Goal: Information Seeking & Learning: Understand process/instructions

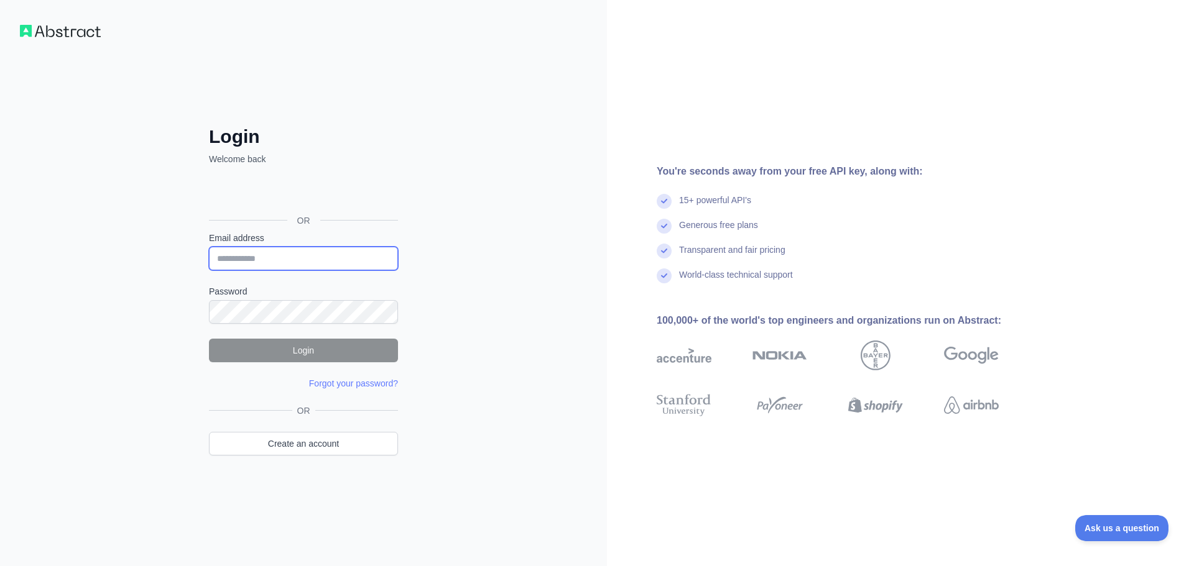
click at [262, 261] on input "Email address" at bounding box center [303, 259] width 189 height 24
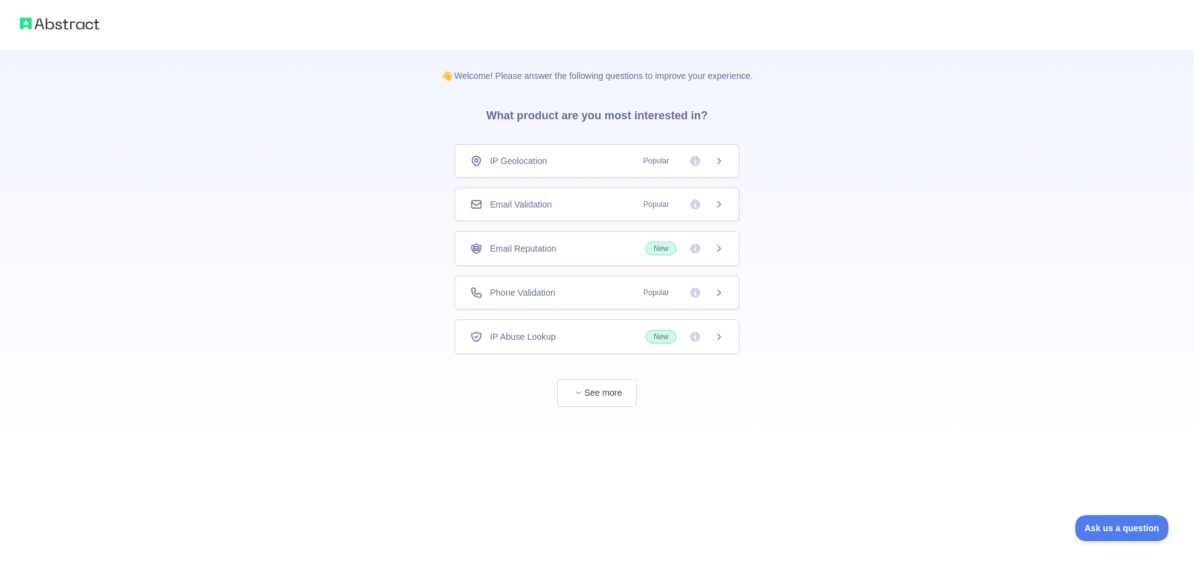
click at [603, 170] on div "IP Geolocation Popular" at bounding box center [597, 161] width 285 height 34
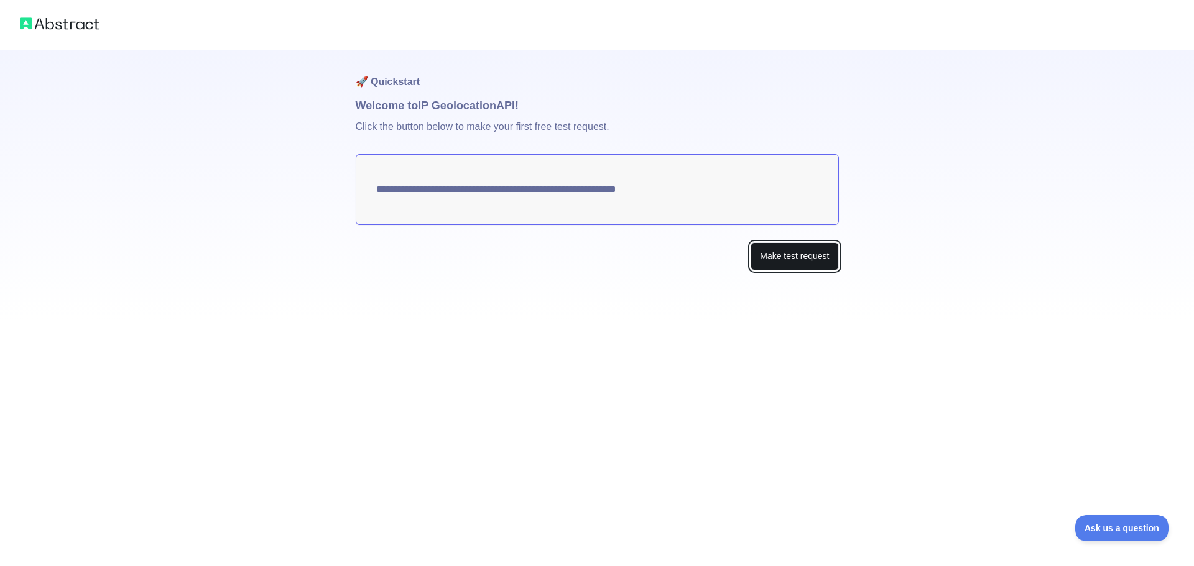
click at [802, 252] on button "Make test request" at bounding box center [795, 257] width 88 height 28
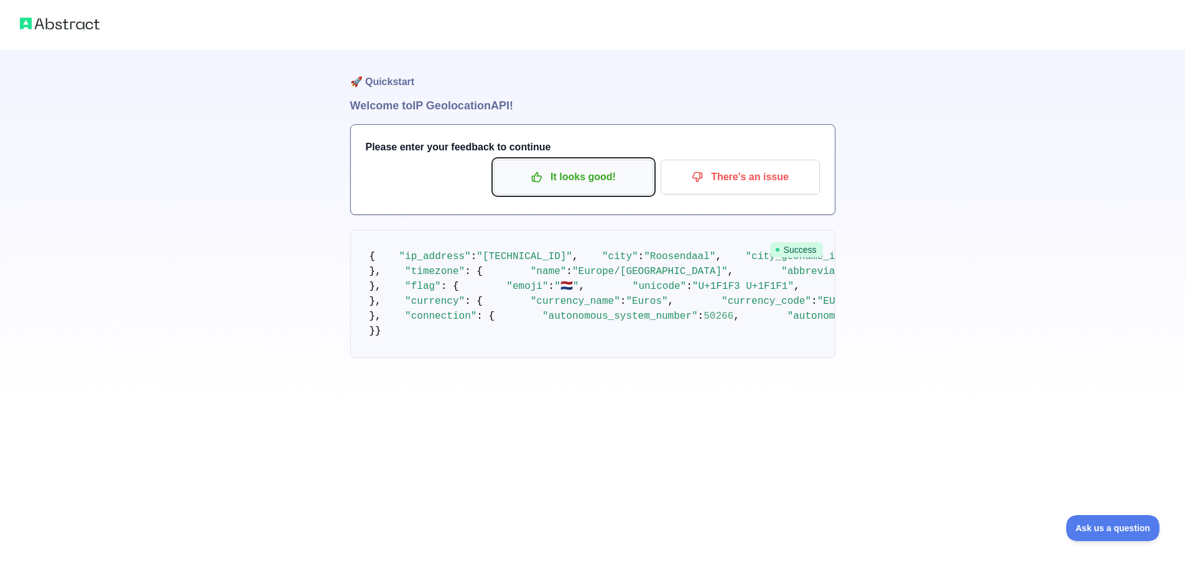
click at [558, 186] on p "It looks good!" at bounding box center [573, 177] width 141 height 21
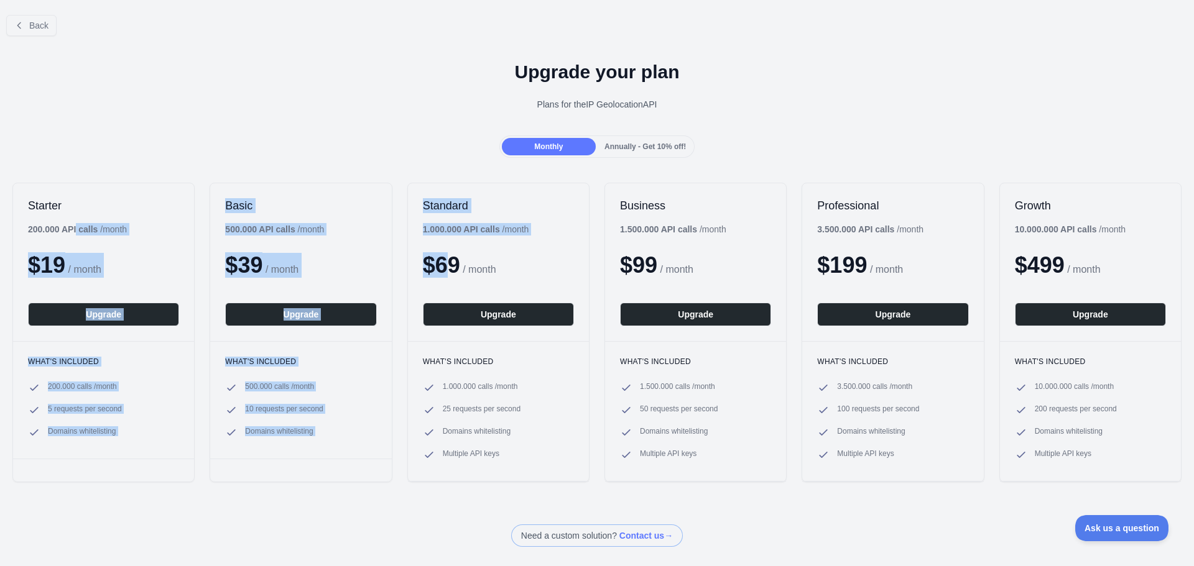
drag, startPoint x: 164, startPoint y: 225, endPoint x: 455, endPoint y: 218, distance: 290.5
click at [455, 218] on div "Starter 200.000 API calls / month $ 19 / month Upgrade What's included 200.000 …" at bounding box center [597, 332] width 1194 height 325
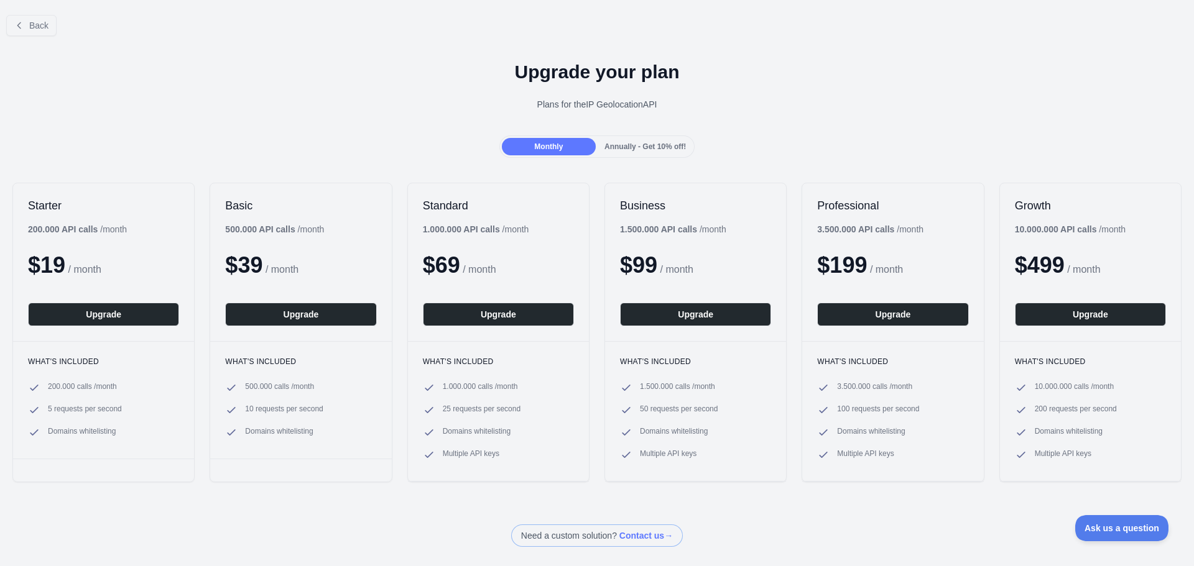
click at [724, 149] on div "Monthly Annually - Get 10% off!" at bounding box center [597, 147] width 1194 height 22
click at [30, 28] on span "Back" at bounding box center [38, 26] width 19 height 10
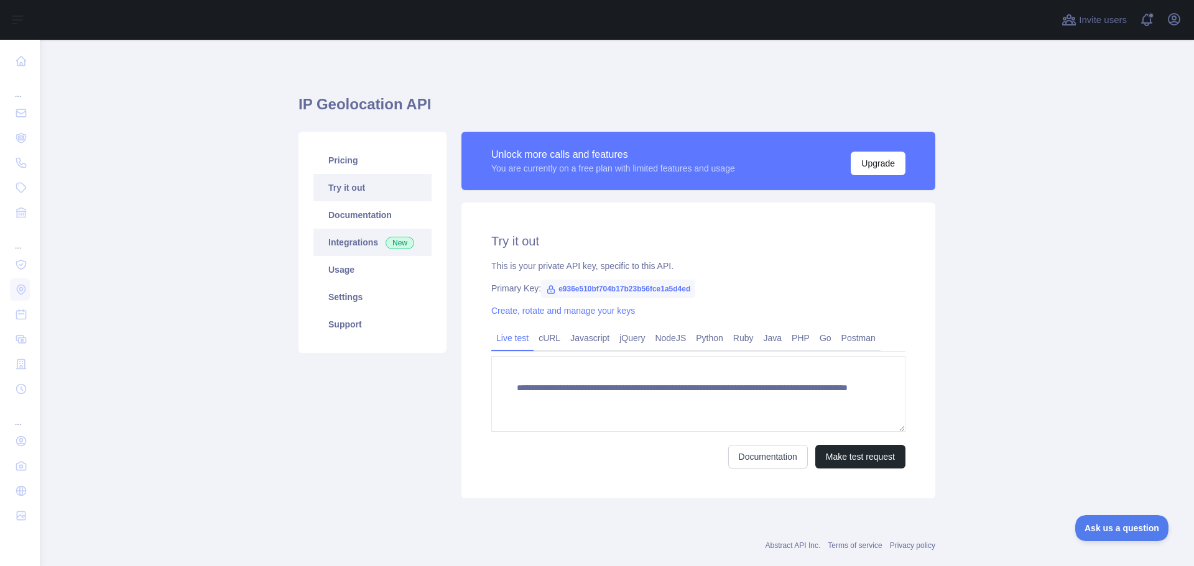
click at [363, 239] on link "Integrations New" at bounding box center [372, 242] width 118 height 27
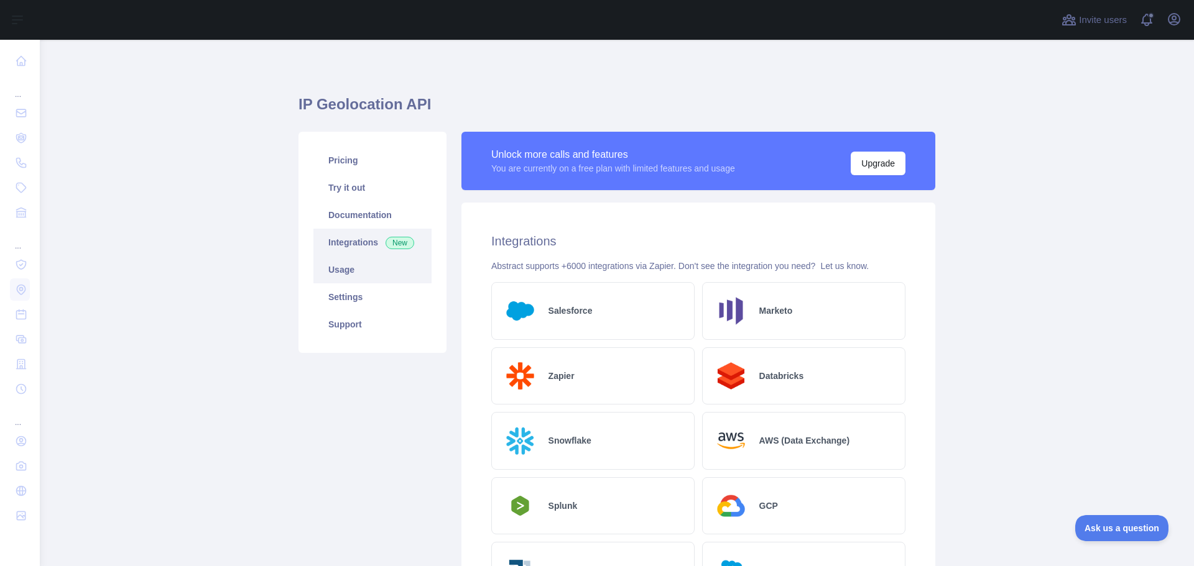
click at [351, 265] on link "Usage" at bounding box center [372, 269] width 118 height 27
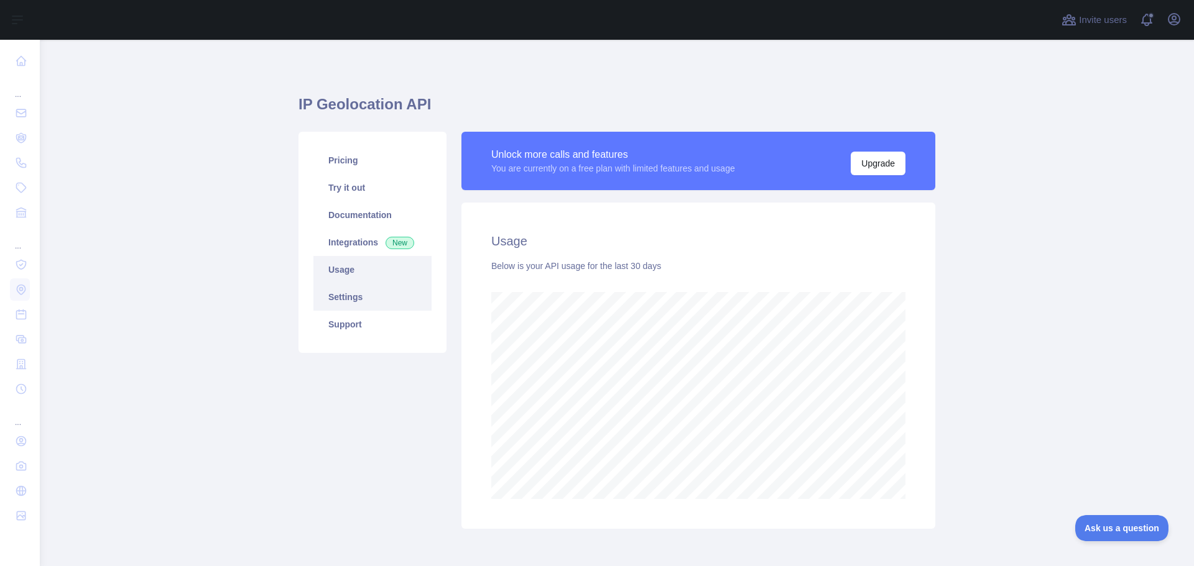
scroll to position [527, 1145]
click at [353, 162] on link "Pricing" at bounding box center [372, 160] width 118 height 27
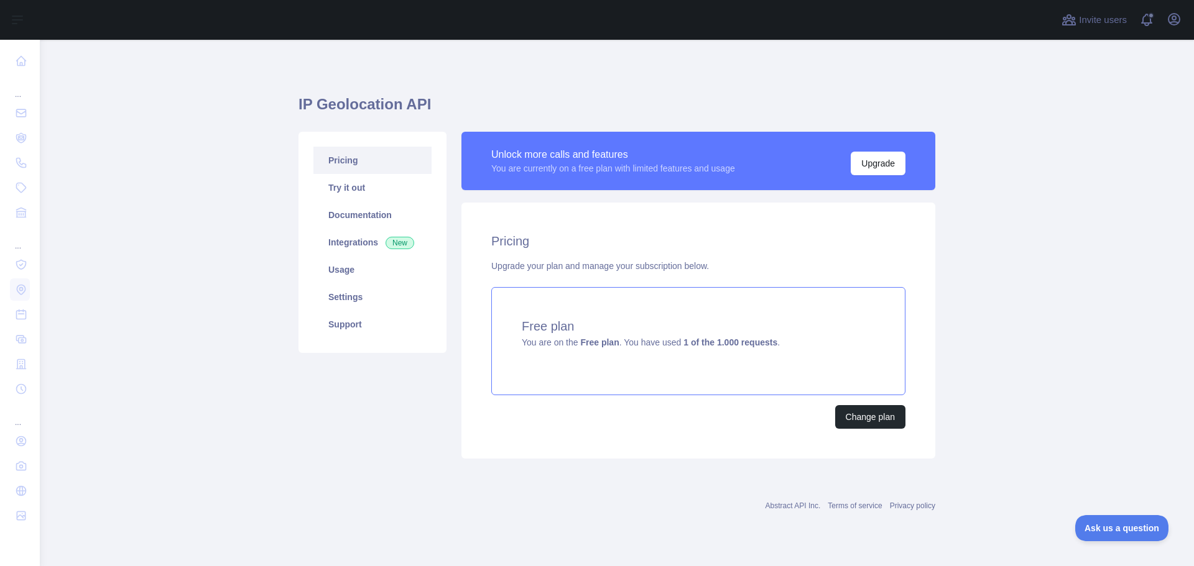
click at [698, 339] on strong "1 of the 1.000 requests" at bounding box center [730, 343] width 94 height 10
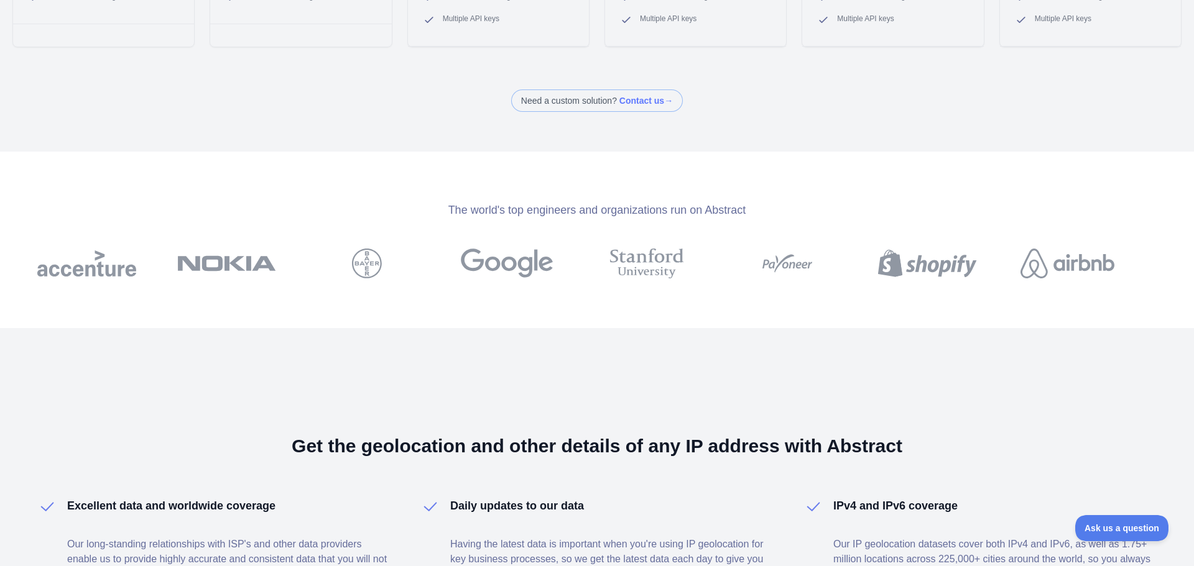
scroll to position [187, 0]
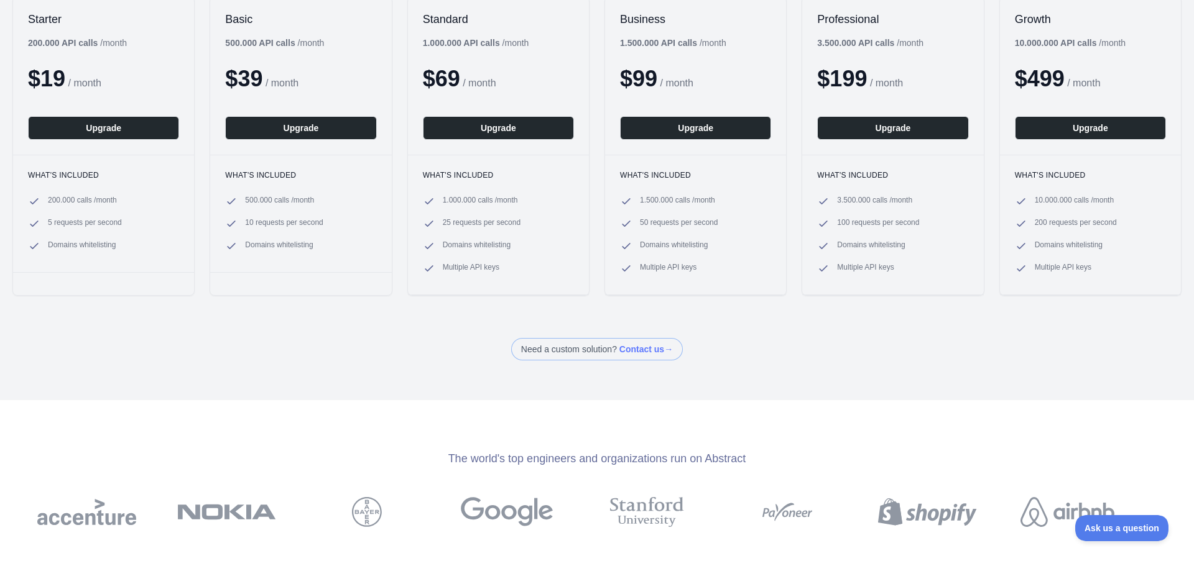
drag, startPoint x: 636, startPoint y: 332, endPoint x: 786, endPoint y: 308, distance: 151.7
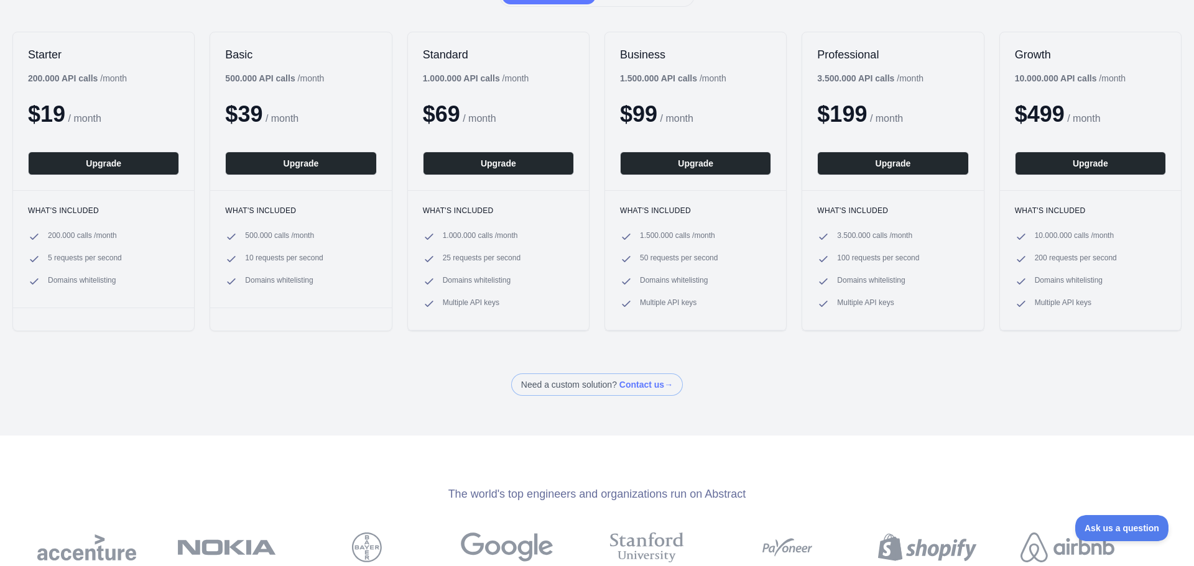
drag, startPoint x: 786, startPoint y: 308, endPoint x: 1119, endPoint y: 286, distance: 333.4
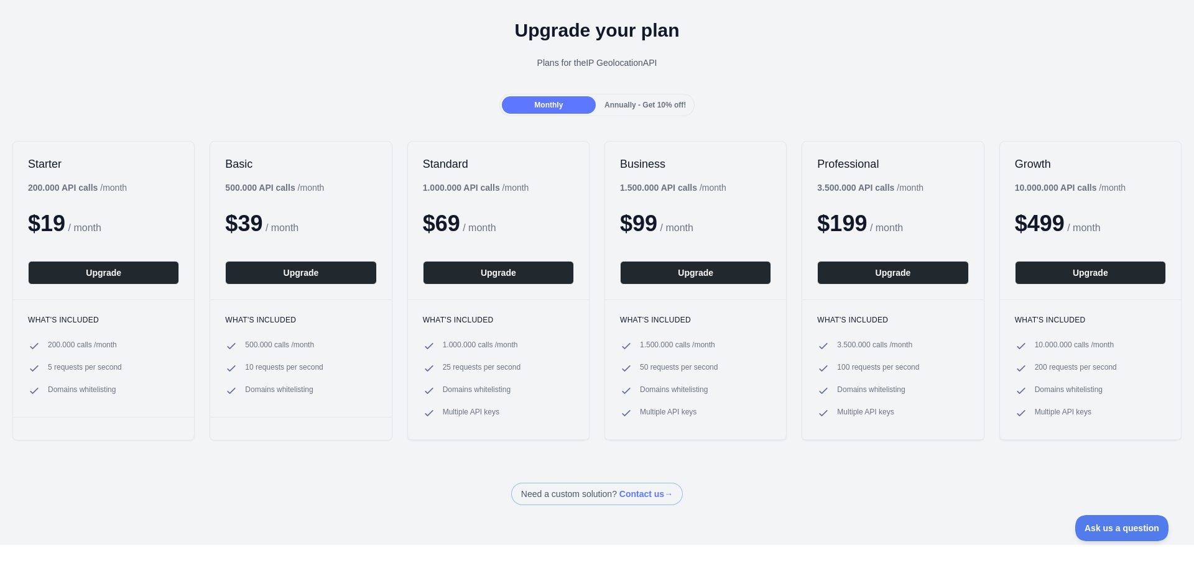
scroll to position [0, 0]
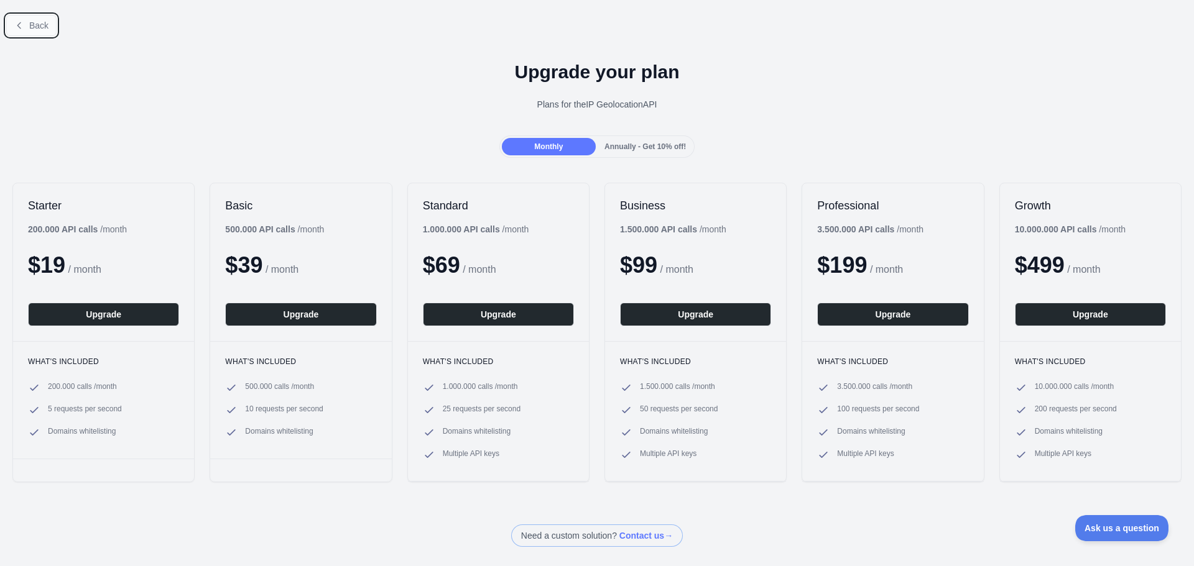
click at [37, 24] on span "Back" at bounding box center [38, 26] width 19 height 10
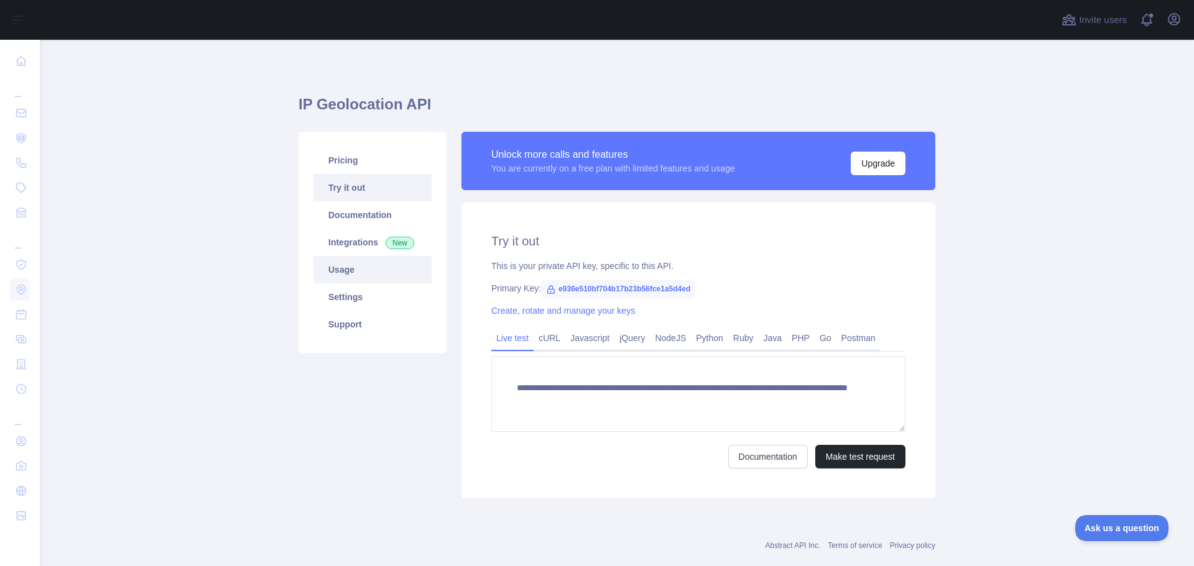
click at [344, 264] on link "Usage" at bounding box center [372, 269] width 118 height 27
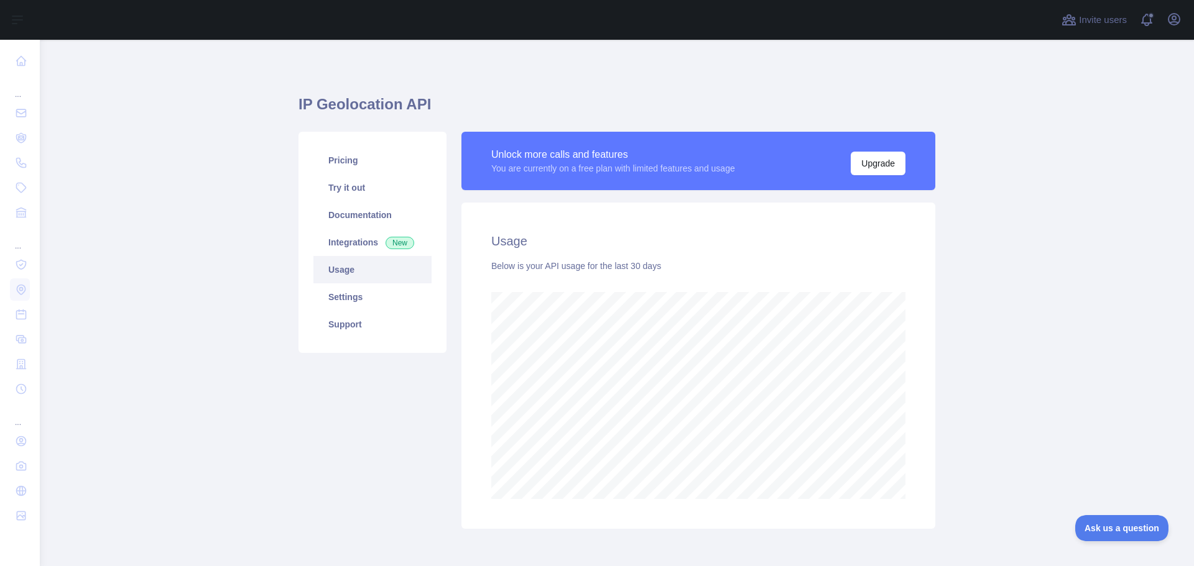
scroll to position [527, 1145]
click at [629, 172] on div "You are currently on a free plan with limited features and usage" at bounding box center [613, 168] width 244 height 12
click at [630, 172] on div "You are currently on a free plan with limited features and usage" at bounding box center [613, 168] width 244 height 12
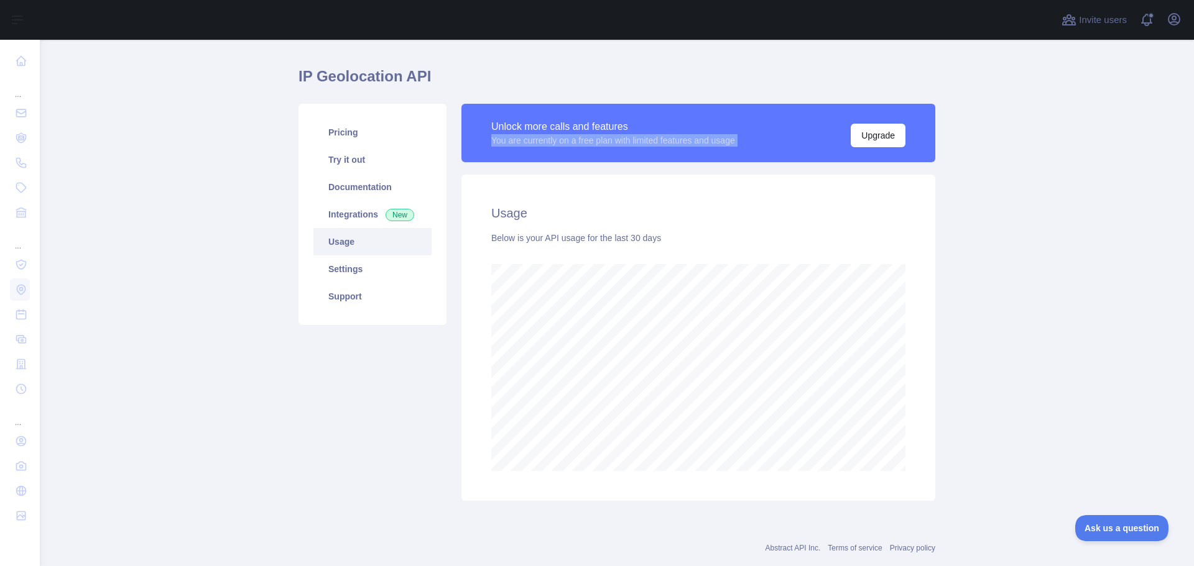
scroll to position [55, 0]
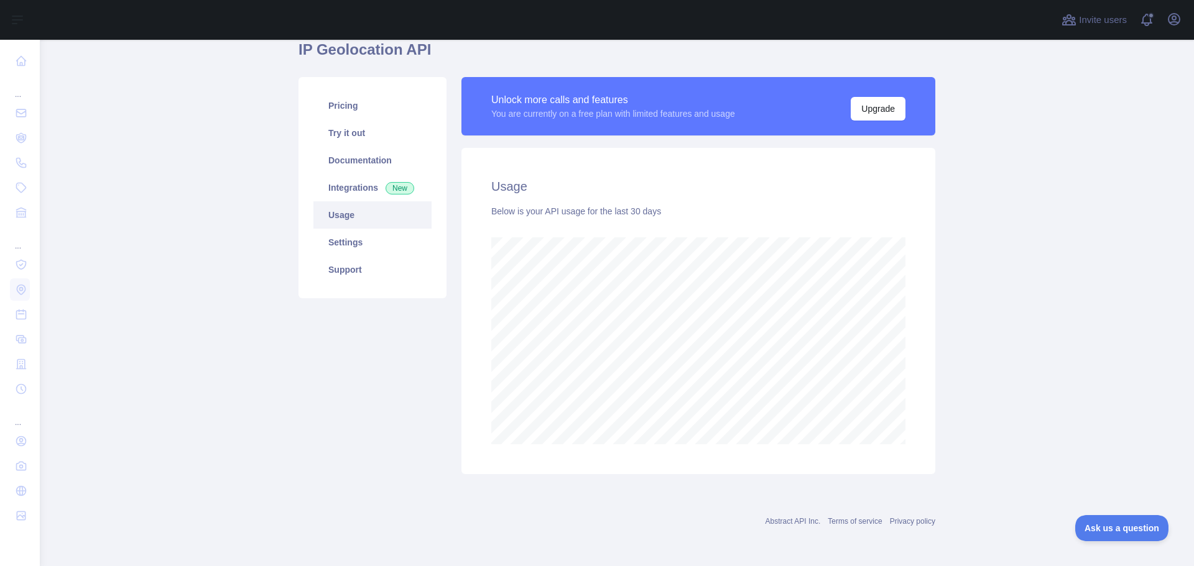
click at [192, 136] on main "IP Geolocation API Pricing Try it out Documentation Integrations New Usage Sett…" at bounding box center [617, 303] width 1154 height 527
click at [349, 243] on link "Settings" at bounding box center [372, 242] width 118 height 27
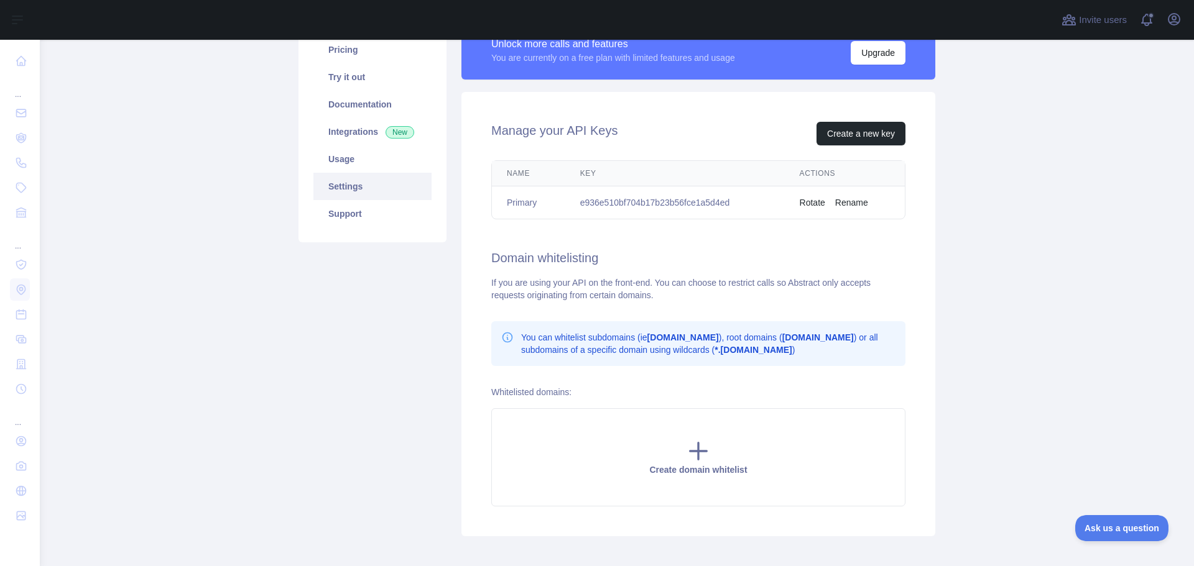
scroll to position [49, 0]
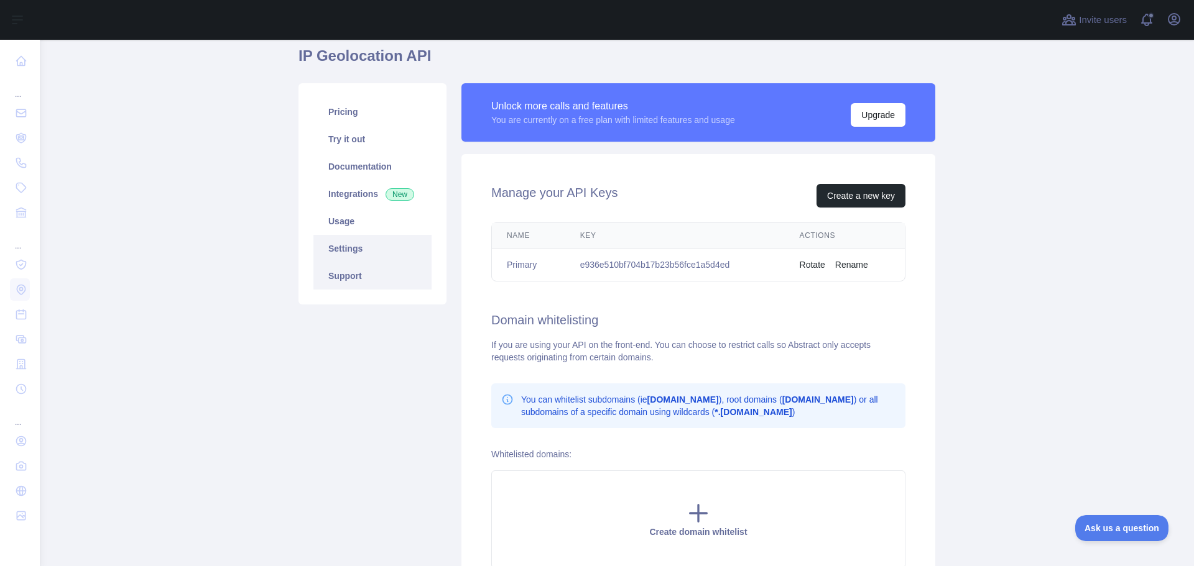
click at [346, 272] on link "Support" at bounding box center [372, 275] width 118 height 27
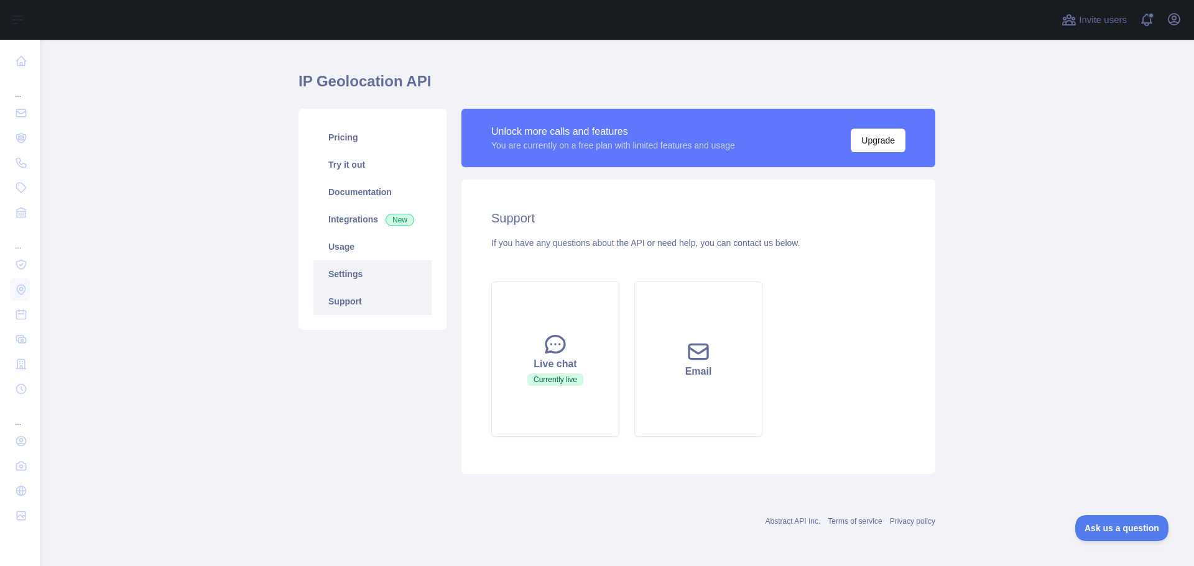
scroll to position [23, 0]
click at [342, 264] on link "Settings" at bounding box center [372, 274] width 118 height 27
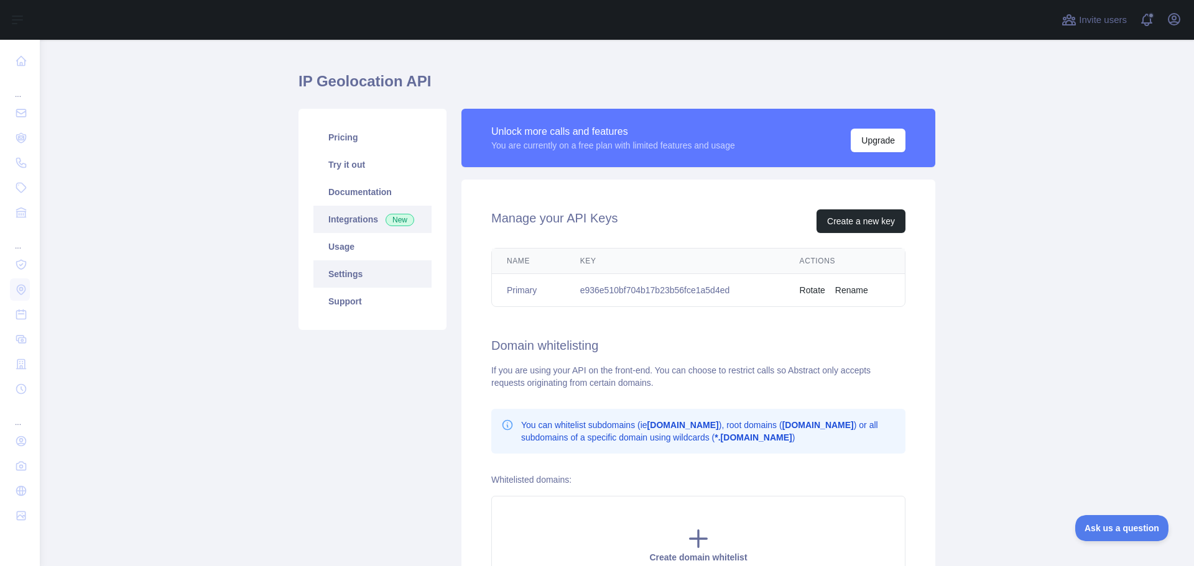
click at [359, 219] on link "Integrations New" at bounding box center [372, 219] width 118 height 27
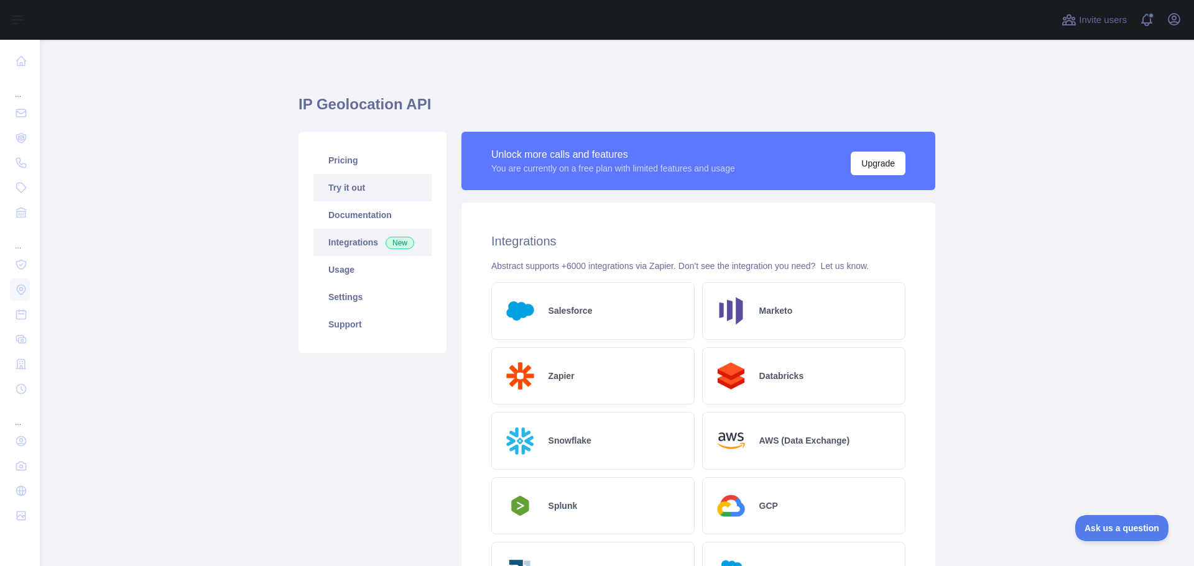
click at [349, 201] on link "Try it out" at bounding box center [372, 187] width 118 height 27
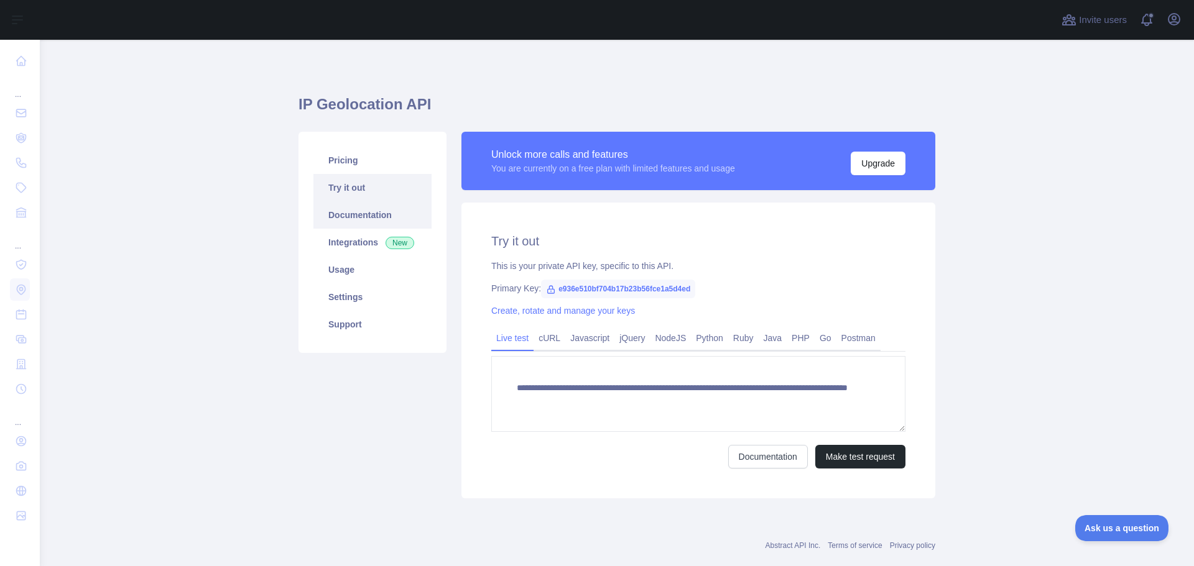
click at [346, 213] on link "Documentation" at bounding box center [372, 214] width 118 height 27
click at [394, 131] on div "**********" at bounding box center [617, 315] width 652 height 382
click at [343, 159] on link "Pricing" at bounding box center [372, 160] width 118 height 27
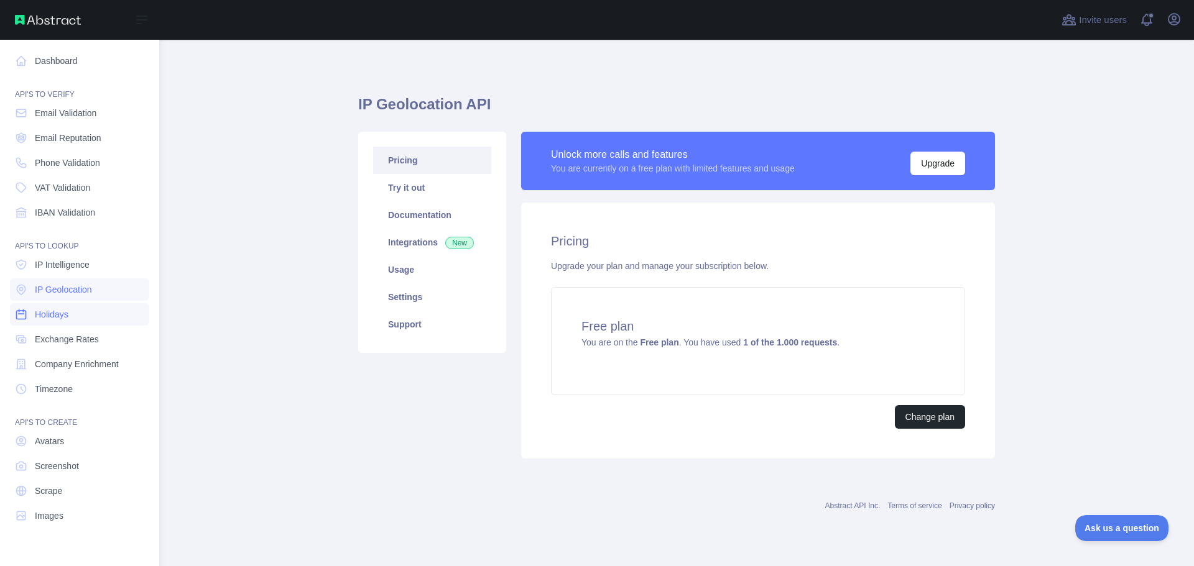
click at [71, 321] on link "Holidays" at bounding box center [79, 314] width 139 height 22
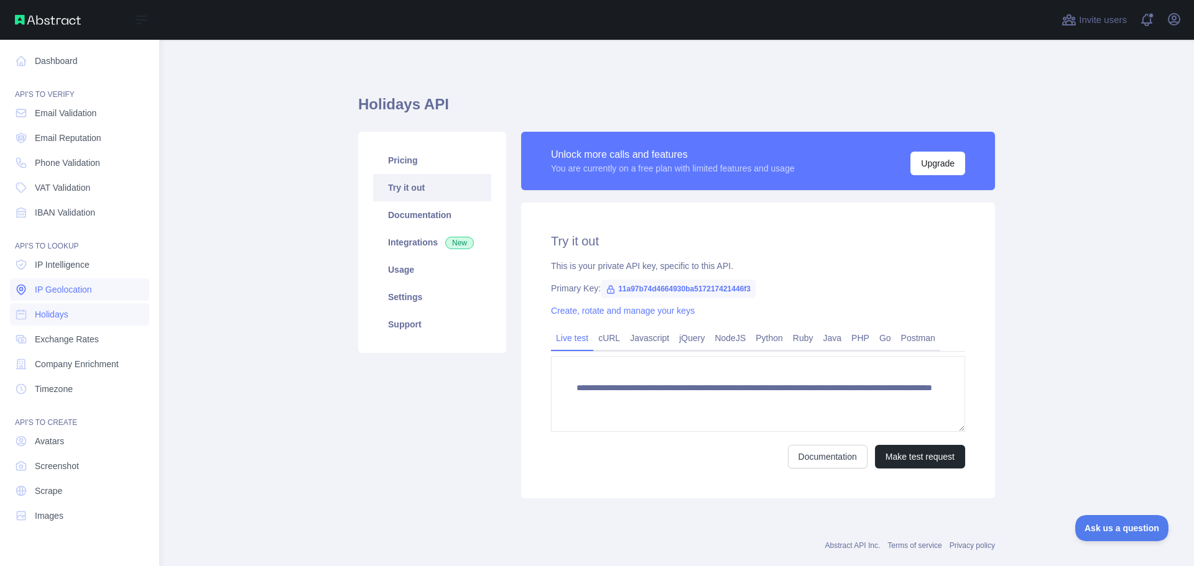
click at [80, 289] on span "IP Geolocation" at bounding box center [63, 290] width 57 height 12
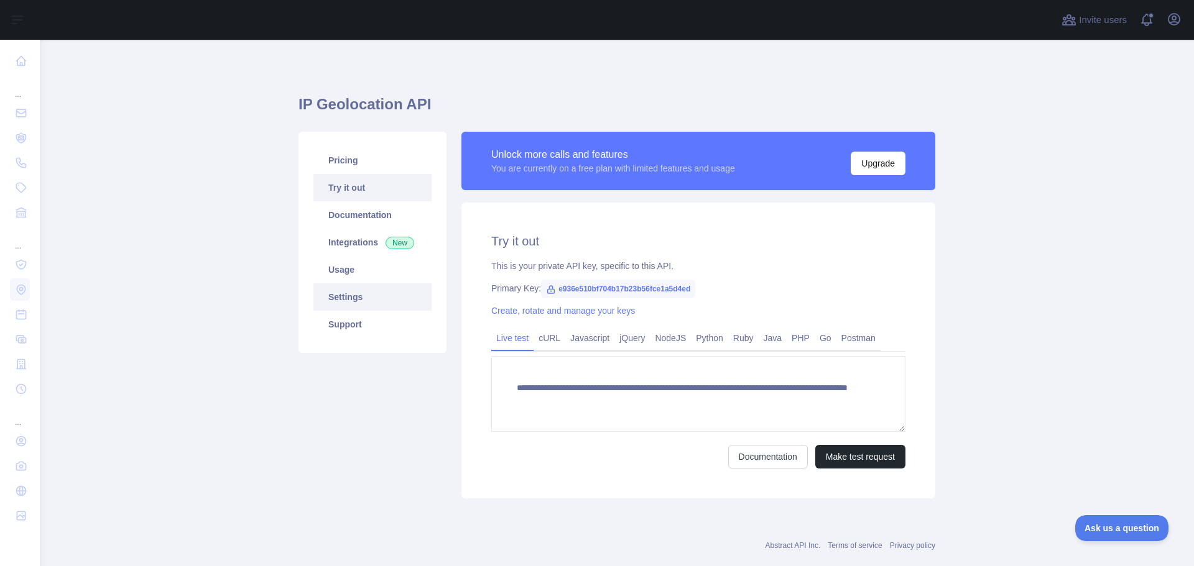
click at [344, 300] on link "Settings" at bounding box center [372, 297] width 118 height 27
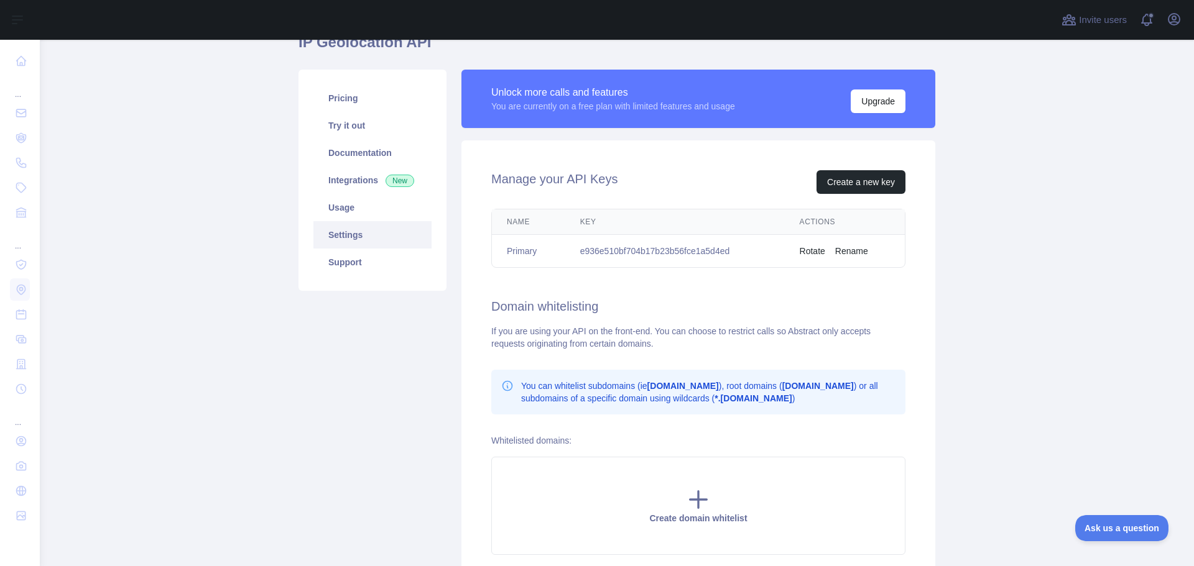
scroll to position [49, 0]
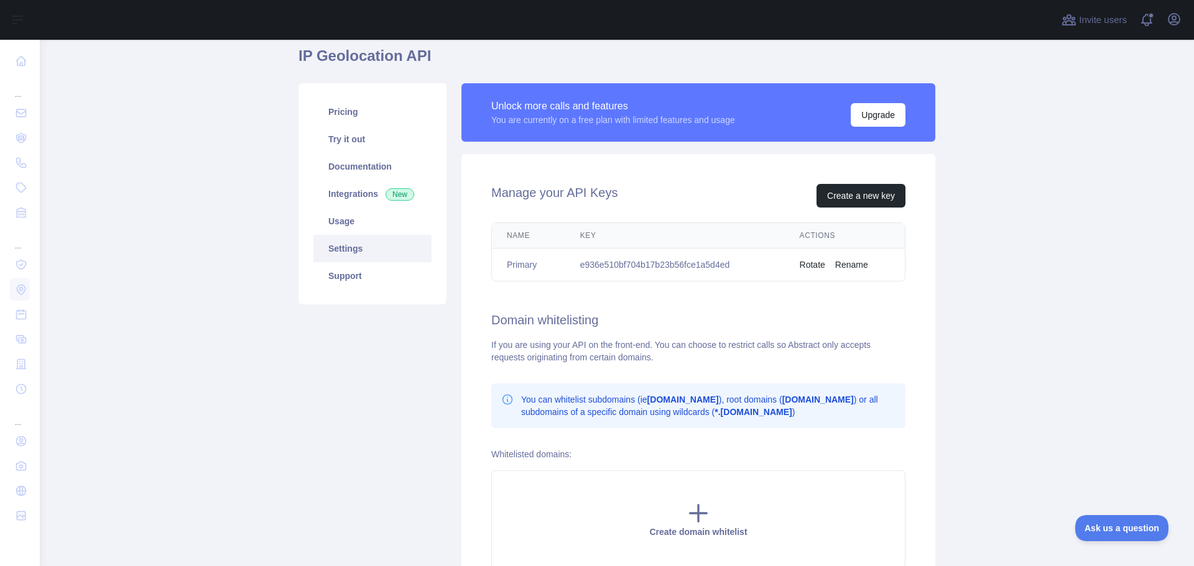
click at [805, 267] on button "Rotate" at bounding box center [812, 265] width 25 height 12
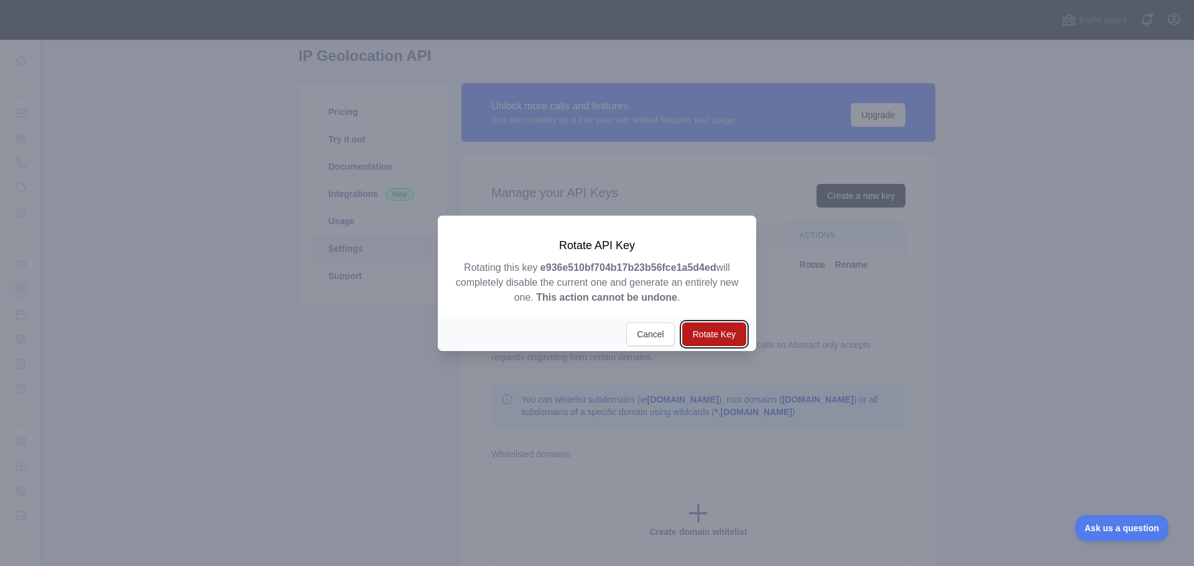
click at [728, 329] on button "Rotate Key" at bounding box center [714, 335] width 64 height 24
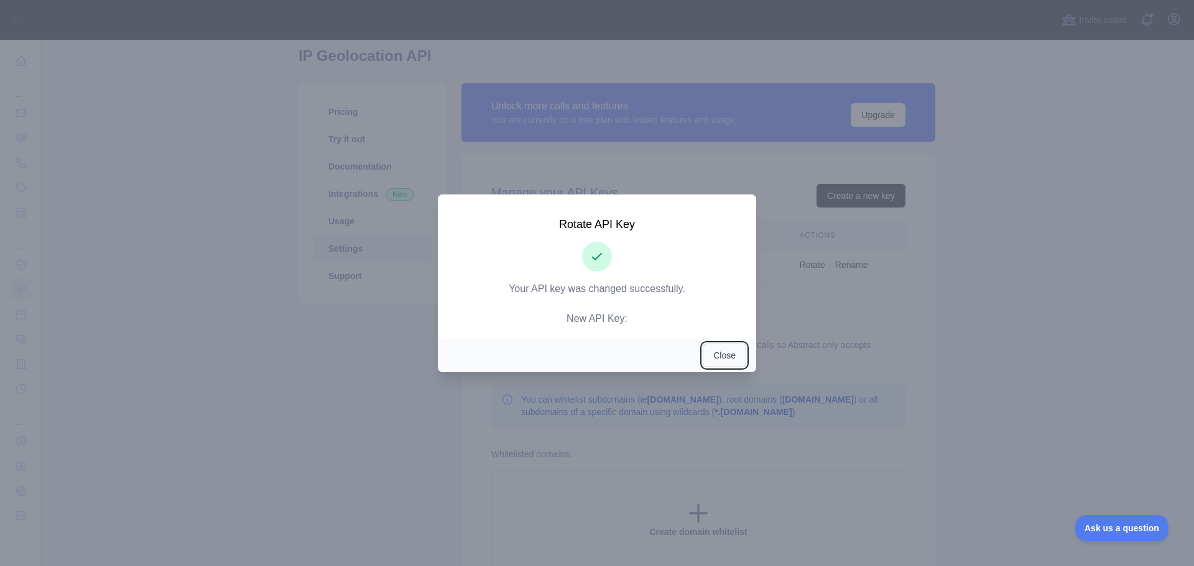
click at [722, 363] on button "Close" at bounding box center [725, 356] width 44 height 24
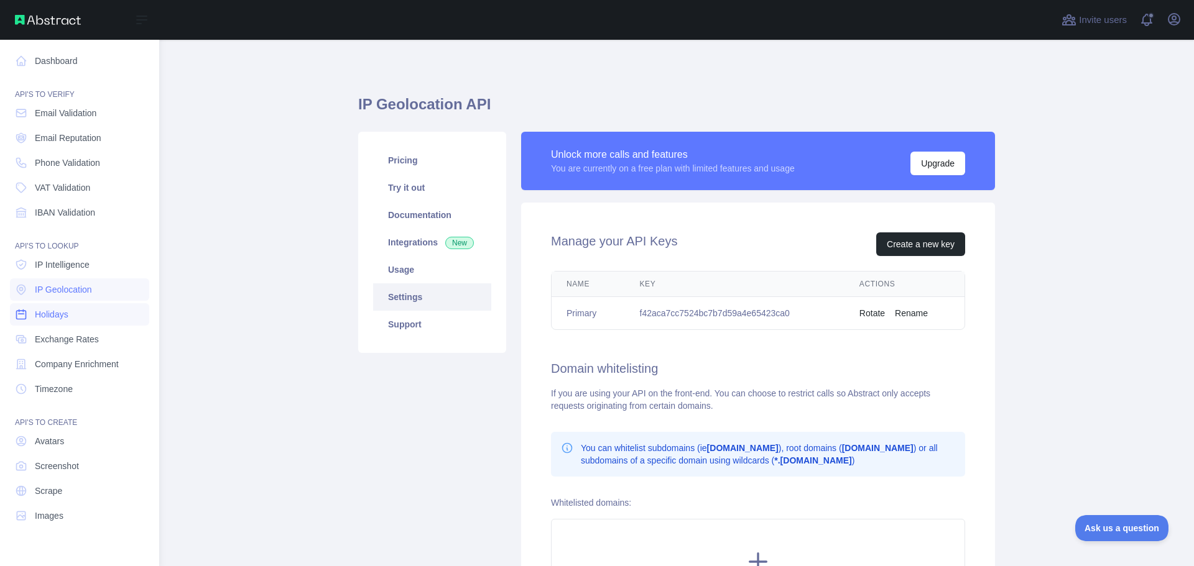
click at [68, 317] on span "Holidays" at bounding box center [52, 314] width 34 height 12
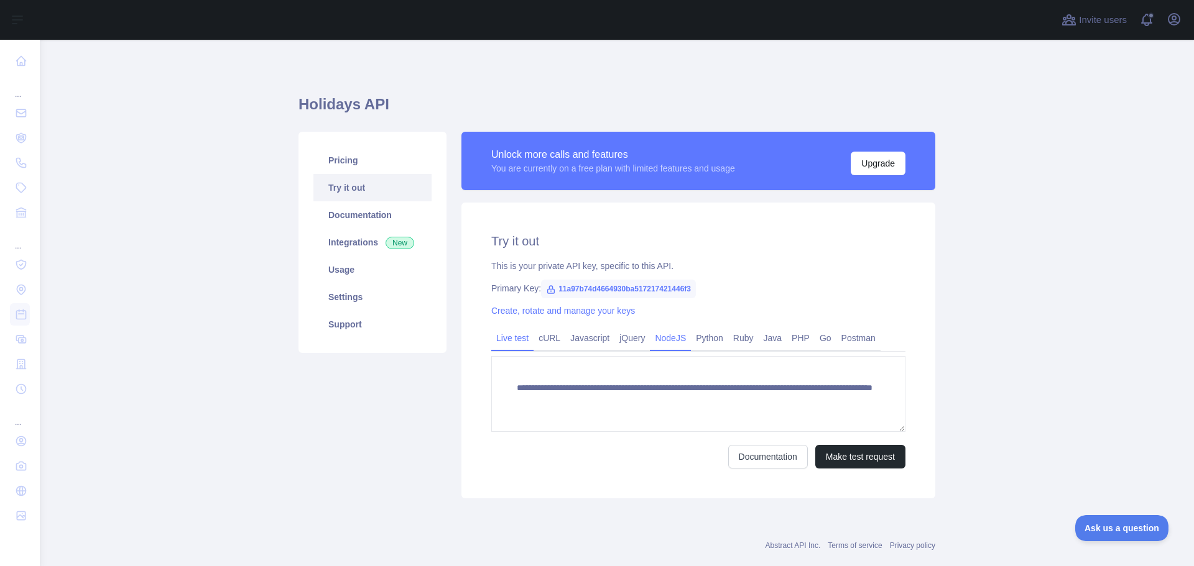
click at [665, 336] on link "NodeJS" at bounding box center [670, 338] width 41 height 20
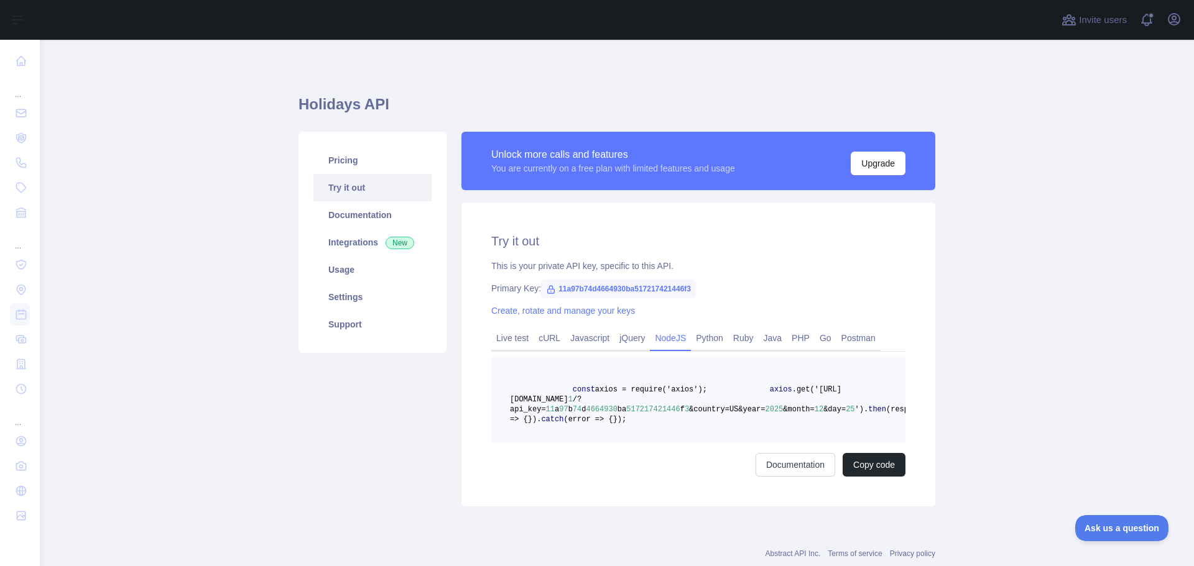
click at [693, 416] on pre "const axios = require('axios'); axios .get('https://holidays.abstractapi.com/v …" at bounding box center [698, 399] width 414 height 87
click at [670, 443] on pre "const axios = require('axios'); axios .get('https://holidays.abstractapi.com/v …" at bounding box center [698, 399] width 414 height 87
drag, startPoint x: 866, startPoint y: 487, endPoint x: 861, endPoint y: 492, distance: 7.0
click at [861, 477] on button "Copy code" at bounding box center [874, 465] width 63 height 24
click at [593, 289] on span "11a97b74d4664930ba517217421446f3" at bounding box center [618, 289] width 155 height 19
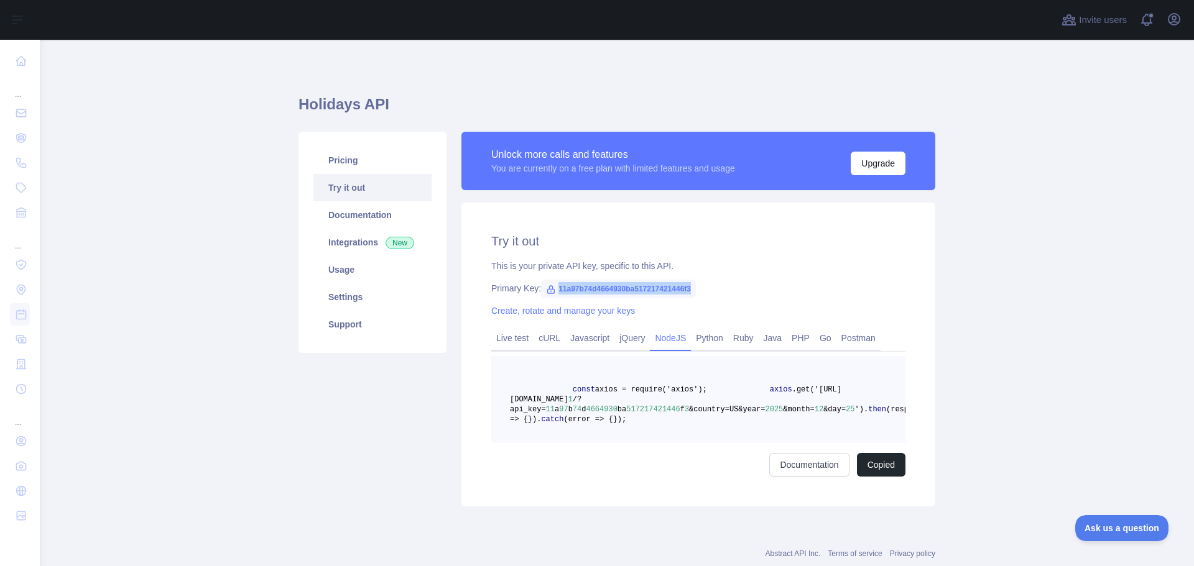
click at [593, 289] on span "11a97b74d4664930ba517217421446f3" at bounding box center [618, 289] width 155 height 19
click at [594, 289] on span "11a97b74d4664930ba517217421446f3" at bounding box center [618, 289] width 155 height 19
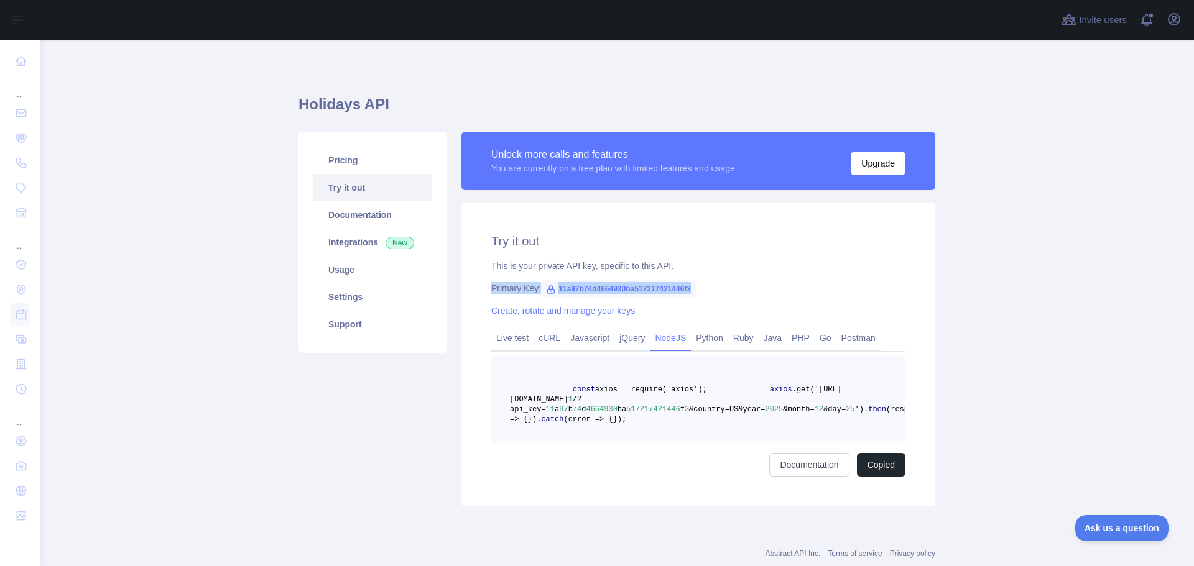
click at [663, 284] on span "11a97b74d4664930ba517217421446f3" at bounding box center [618, 289] width 155 height 19
click at [663, 288] on span "11a97b74d4664930ba517217421446f3" at bounding box center [618, 289] width 155 height 19
click at [365, 211] on link "Documentation" at bounding box center [372, 214] width 118 height 27
drag, startPoint x: 681, startPoint y: 403, endPoint x: 703, endPoint y: 410, distance: 22.4
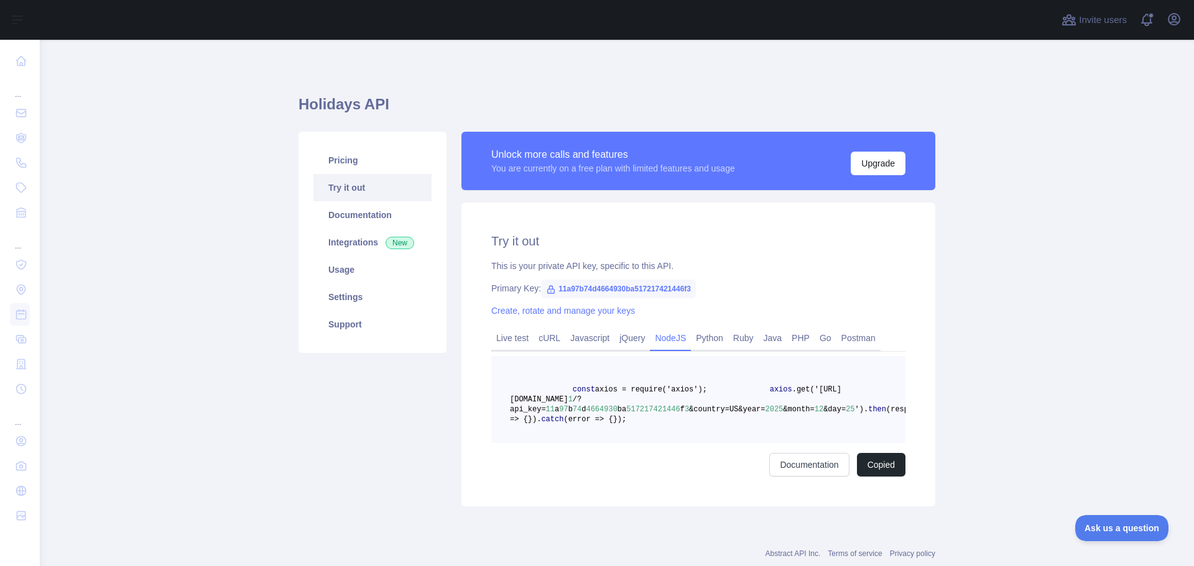
click at [681, 403] on span ".get('https://holidays.abstractapi.com/v" at bounding box center [675, 395] width 331 height 19
click at [363, 192] on link "Try it out" at bounding box center [372, 187] width 118 height 27
click at [508, 338] on link "Live test" at bounding box center [512, 338] width 42 height 20
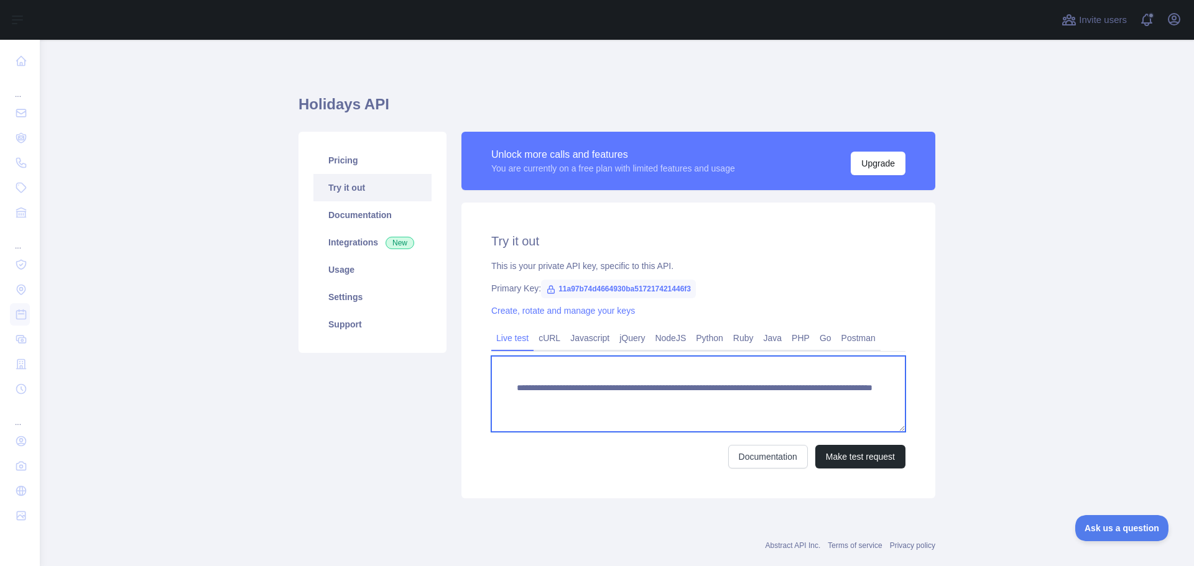
click at [626, 407] on textarea "**********" at bounding box center [698, 394] width 414 height 76
drag, startPoint x: 747, startPoint y: 399, endPoint x: 737, endPoint y: 399, distance: 9.3
click at [737, 399] on textarea "**********" at bounding box center [698, 394] width 414 height 76
drag, startPoint x: 799, startPoint y: 399, endPoint x: 797, endPoint y: 415, distance: 15.7
click at [797, 415] on textarea "**********" at bounding box center [698, 394] width 414 height 76
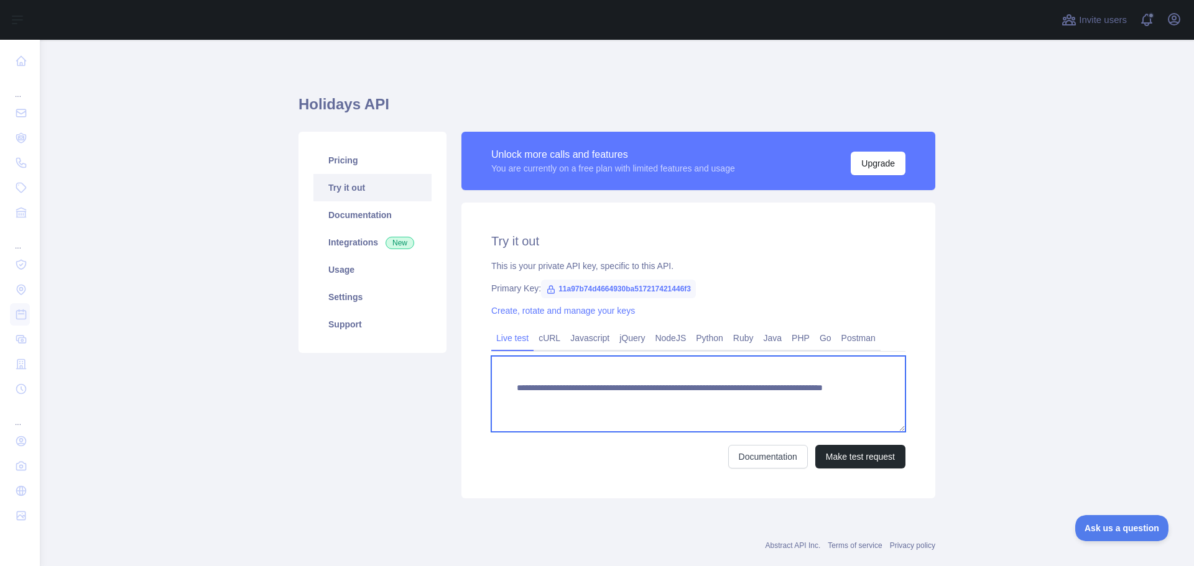
type textarea "**********"
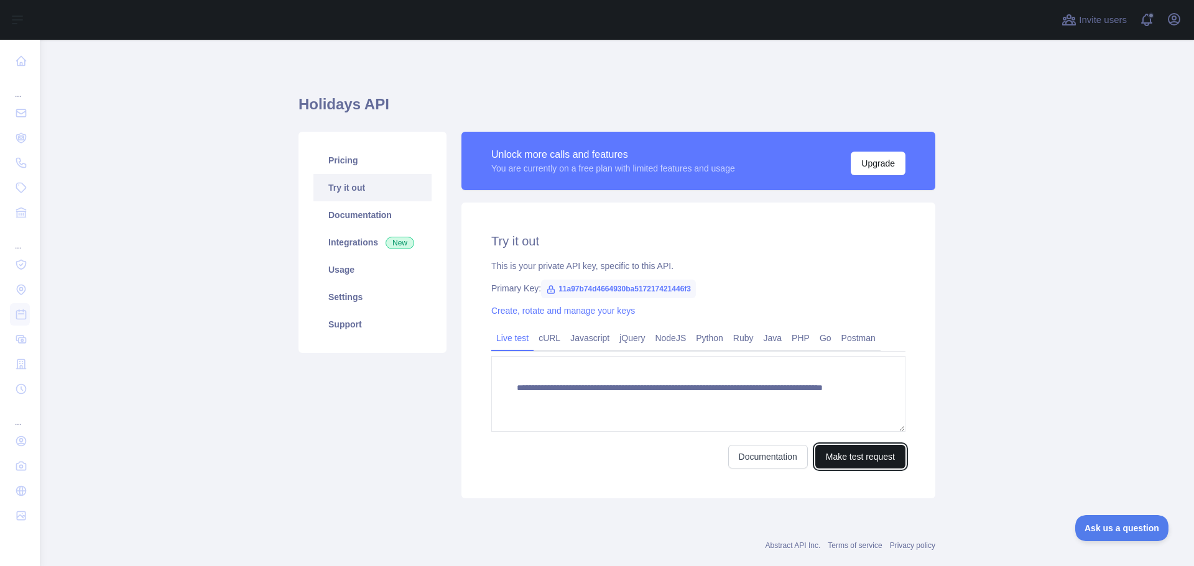
click at [856, 458] on button "Make test request" at bounding box center [860, 457] width 90 height 24
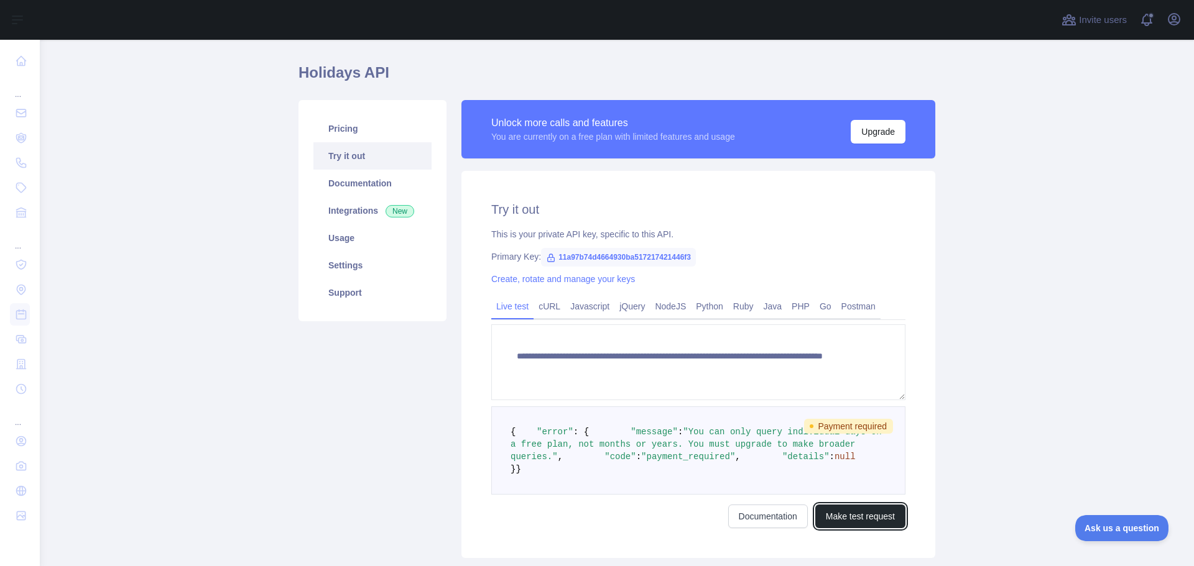
scroll to position [62, 0]
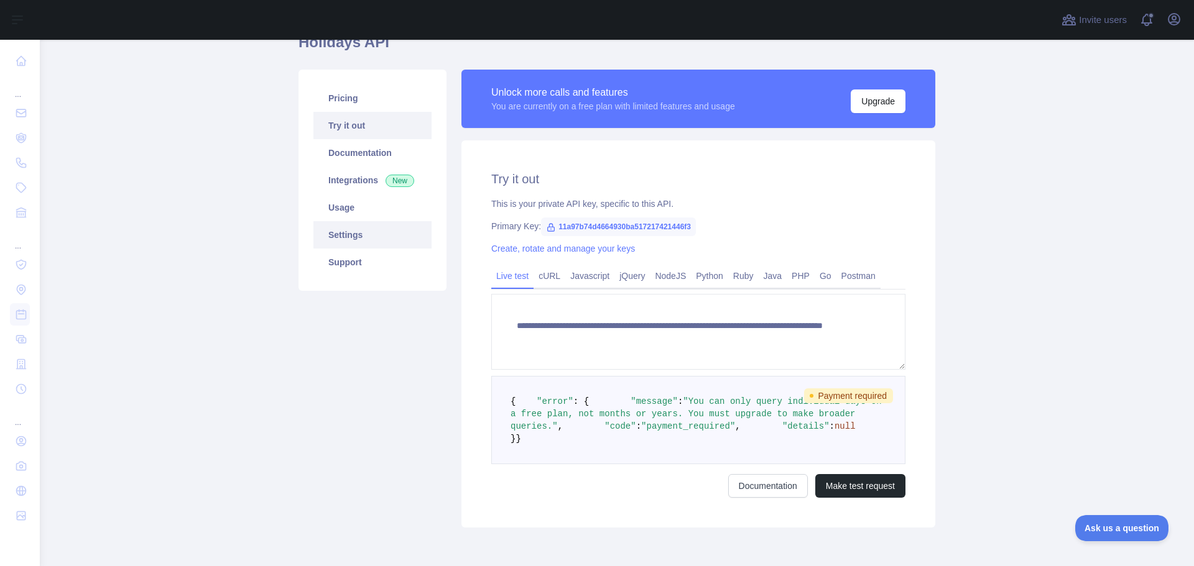
click at [353, 234] on link "Settings" at bounding box center [372, 234] width 118 height 27
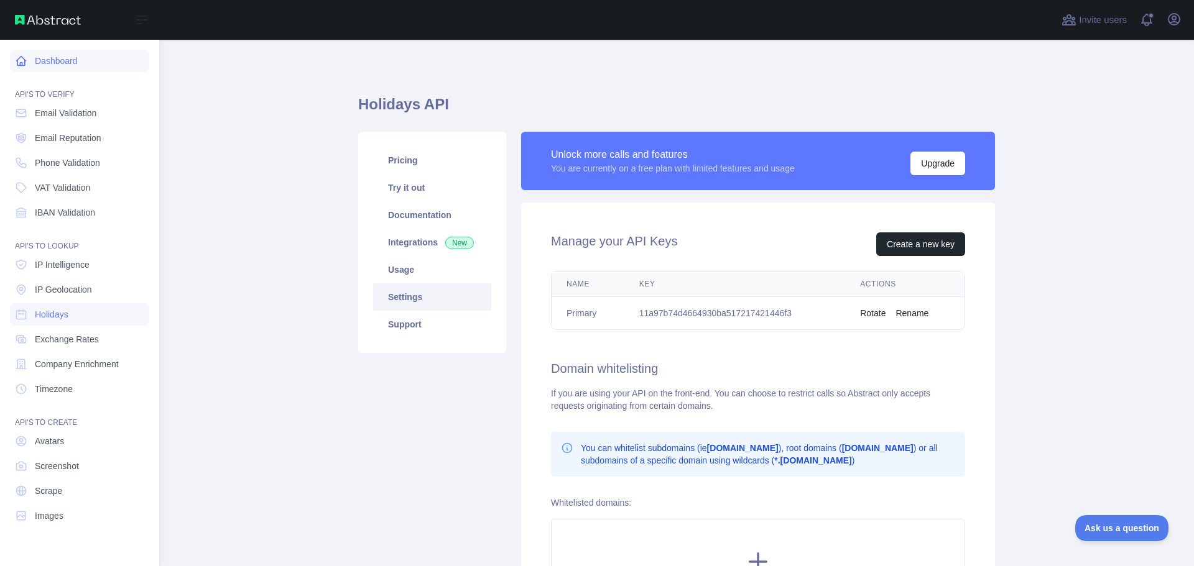
click at [68, 63] on link "Dashboard" at bounding box center [79, 61] width 139 height 22
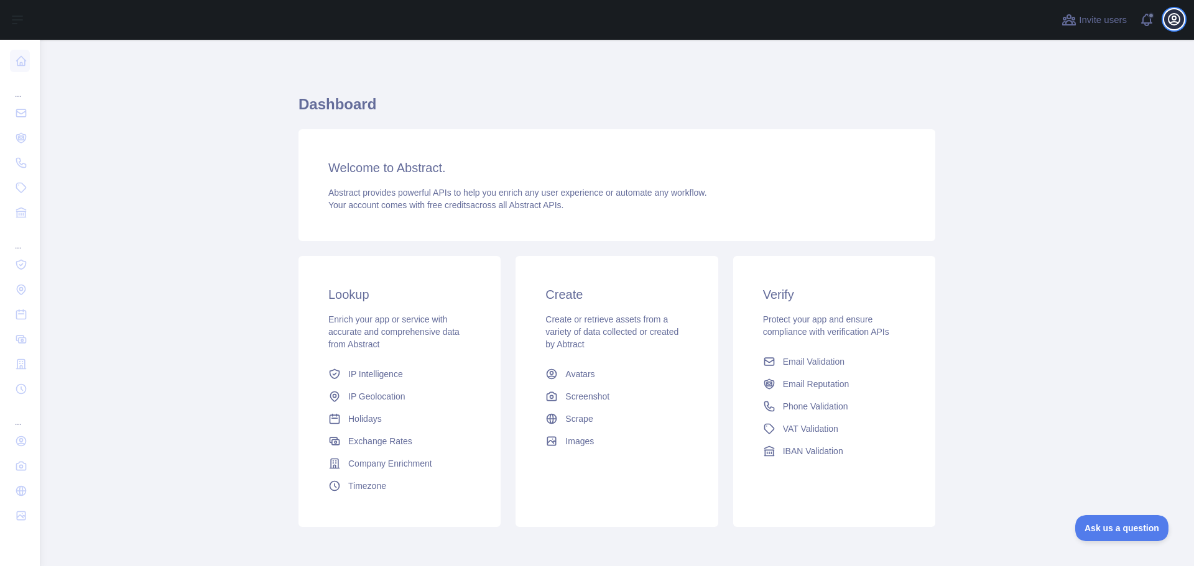
click at [1167, 19] on icon "button" at bounding box center [1173, 19] width 15 height 15
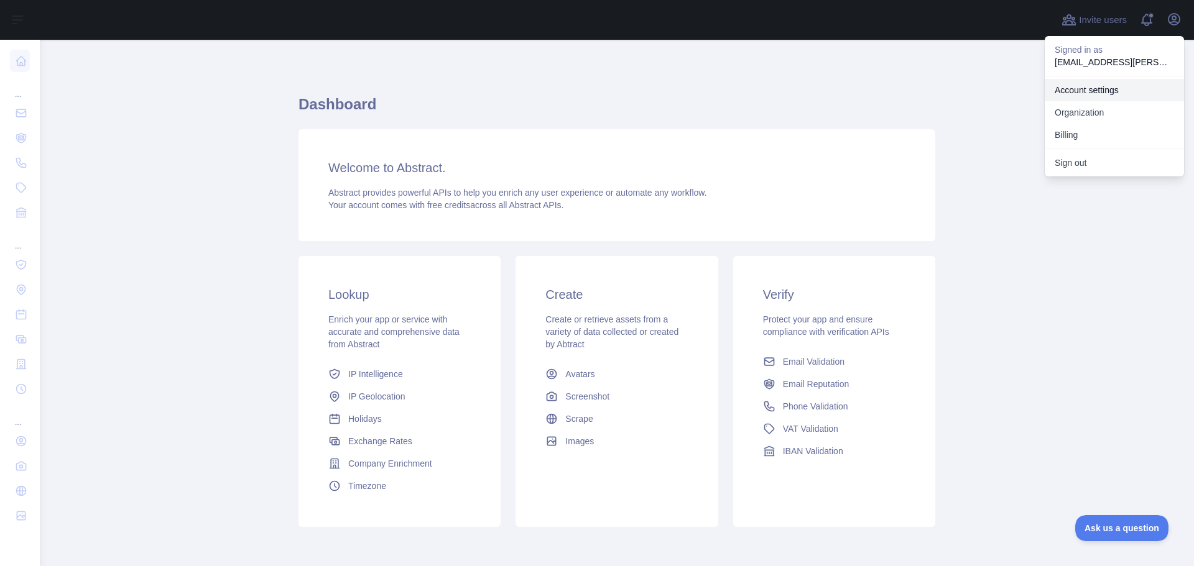
click at [1107, 93] on link "Account settings" at bounding box center [1114, 90] width 139 height 22
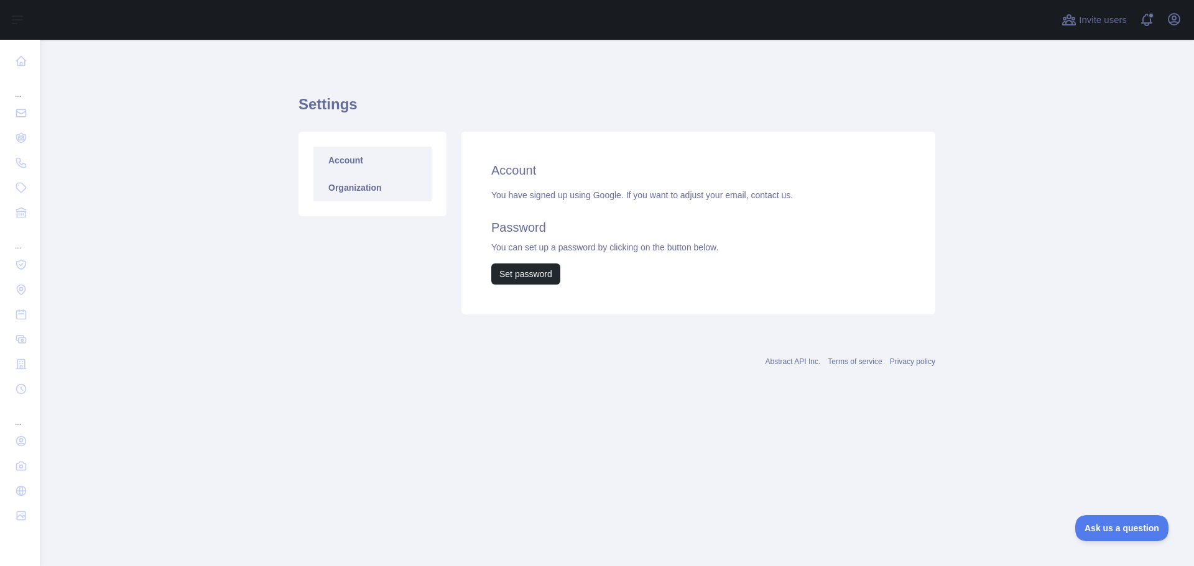
click at [383, 189] on link "Organization" at bounding box center [372, 187] width 118 height 27
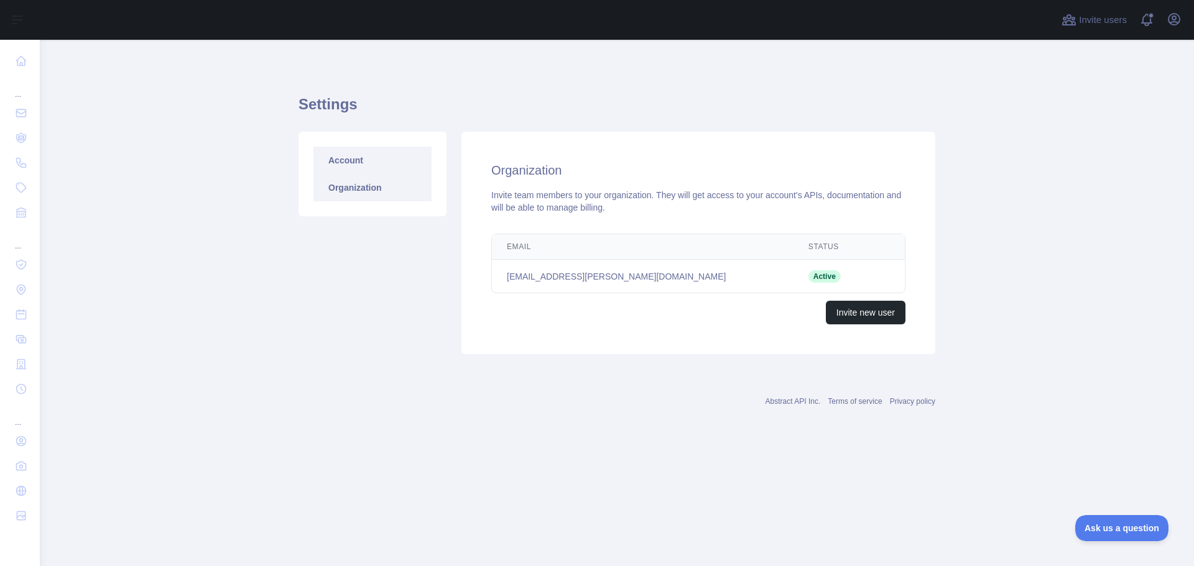
click at [378, 167] on link "Account" at bounding box center [372, 160] width 118 height 27
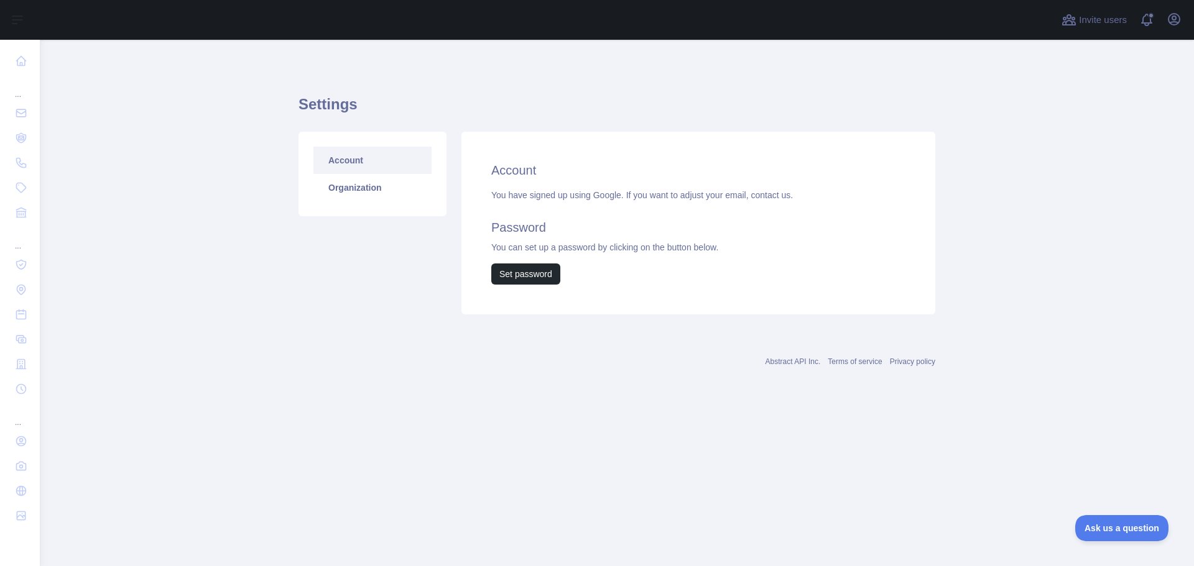
click at [374, 203] on div "Account Organization" at bounding box center [372, 174] width 148 height 85
click at [374, 192] on link "Organization" at bounding box center [372, 187] width 118 height 27
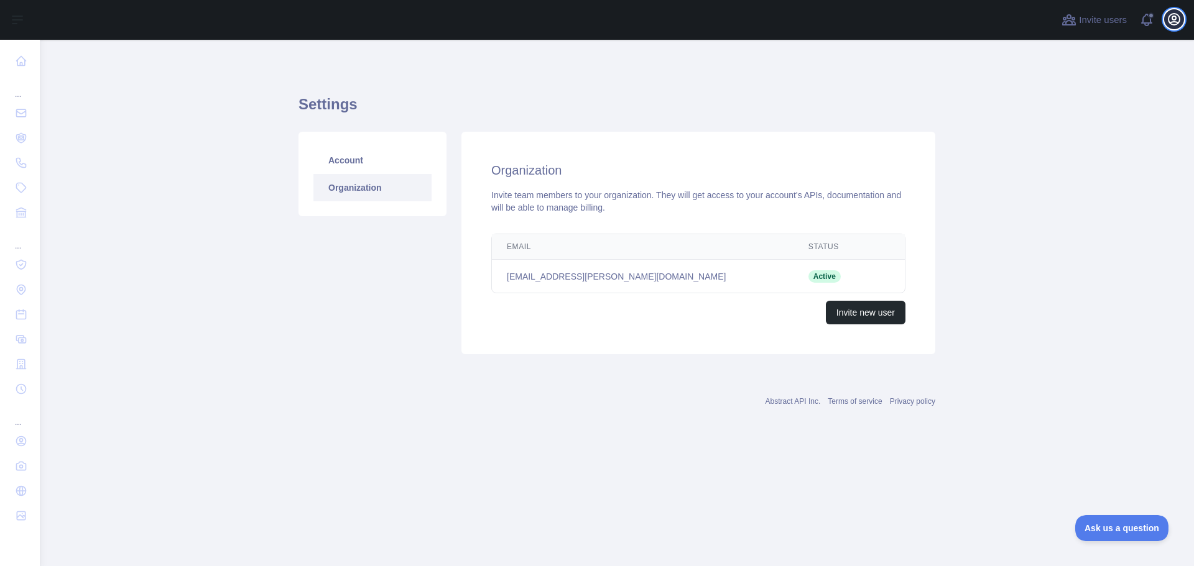
click at [1175, 19] on icon "button" at bounding box center [1173, 19] width 15 height 15
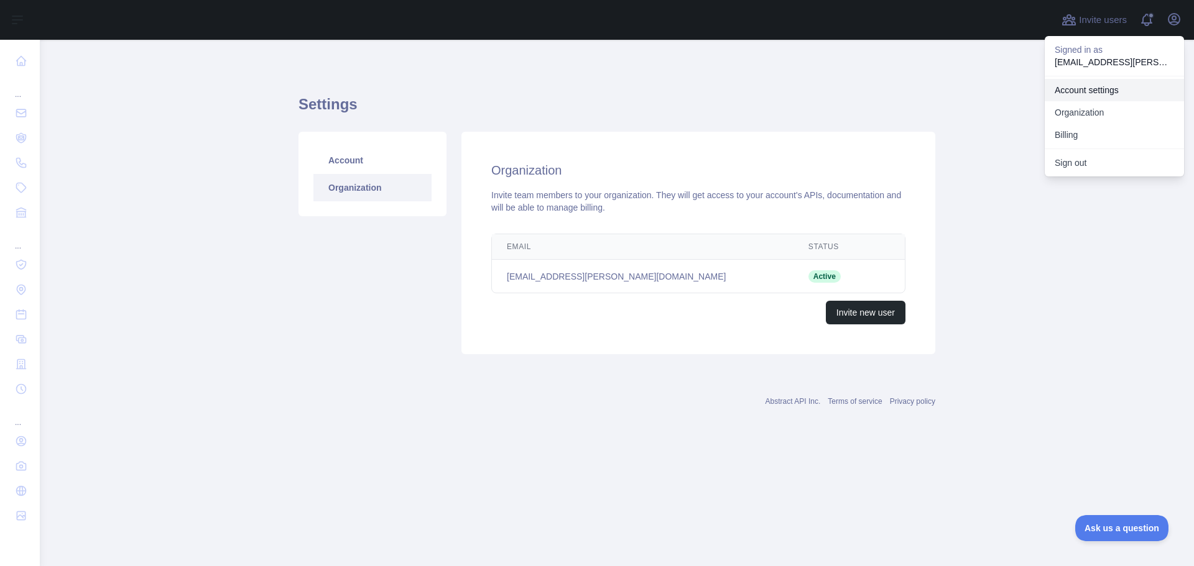
click at [1106, 93] on link "Account settings" at bounding box center [1114, 90] width 139 height 22
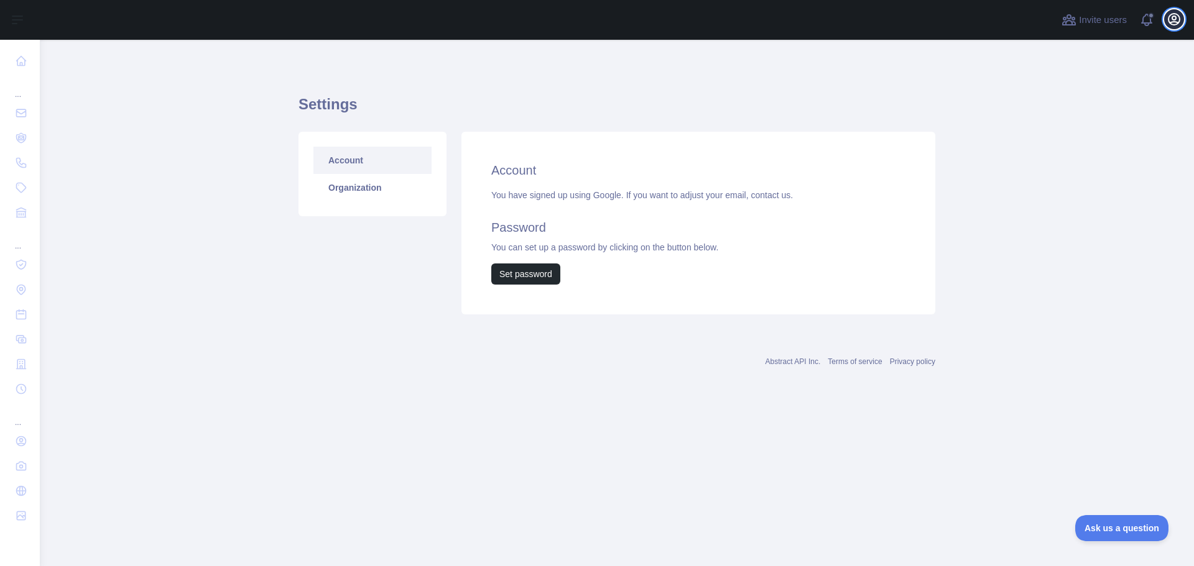
click at [1176, 18] on icon "button" at bounding box center [1173, 19] width 11 height 11
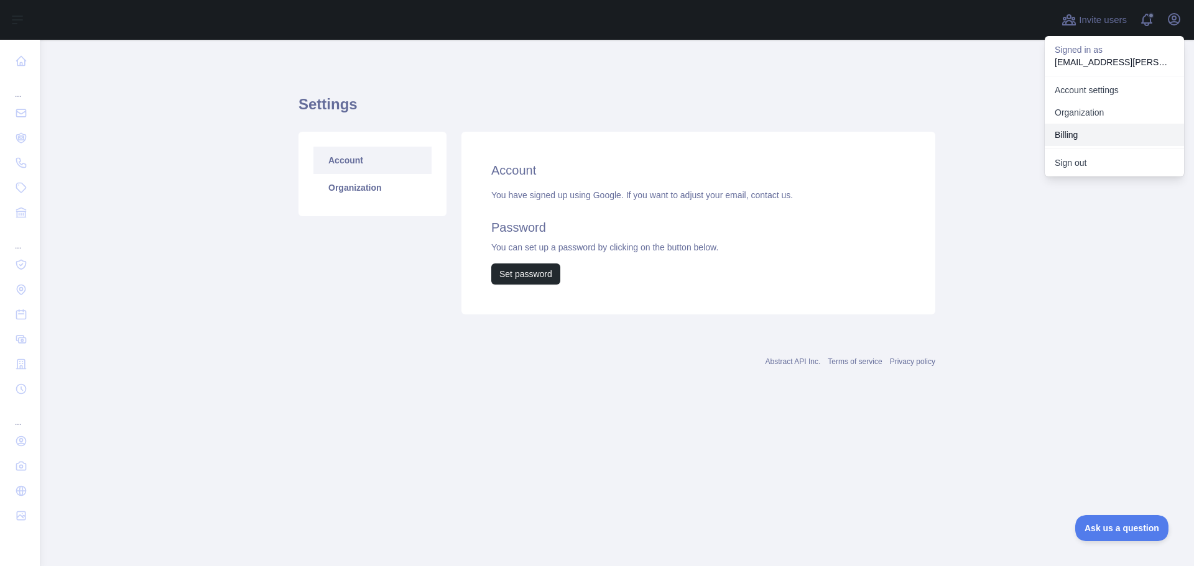
click at [1088, 134] on button "Billing" at bounding box center [1114, 135] width 139 height 22
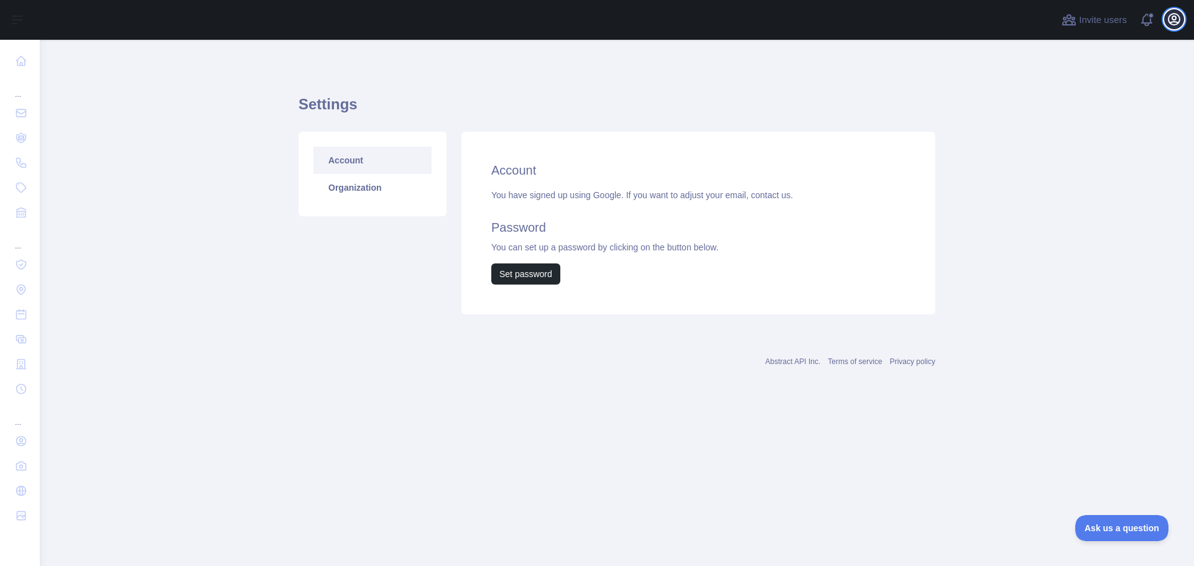
click at [1171, 20] on icon "button" at bounding box center [1173, 19] width 15 height 15
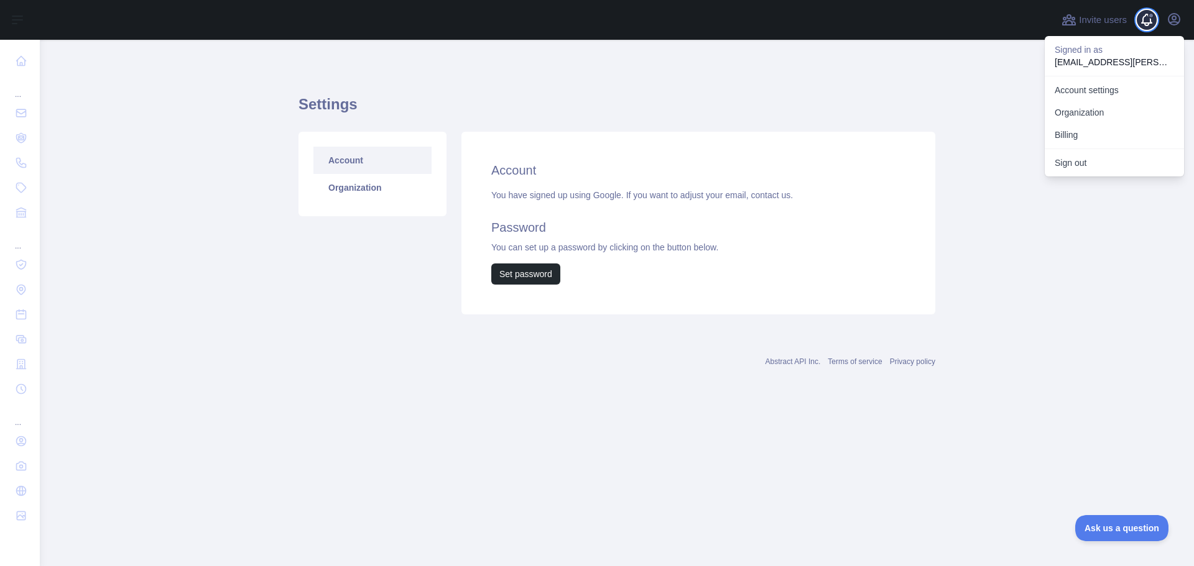
click at [1151, 16] on span at bounding box center [1151, 15] width 6 height 6
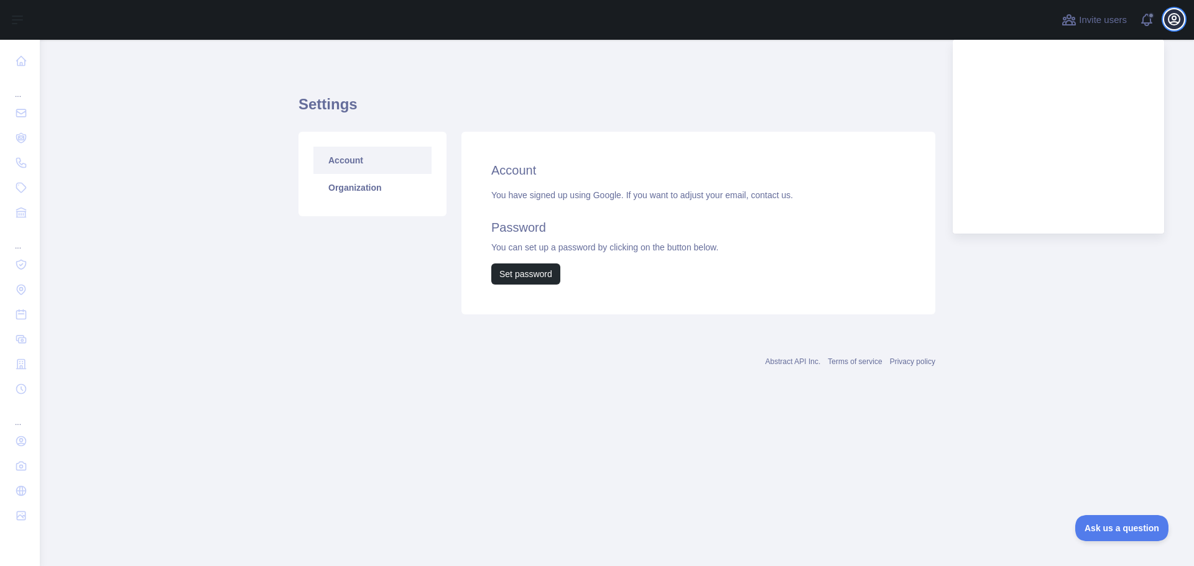
click at [1175, 22] on icon "button" at bounding box center [1173, 19] width 11 height 11
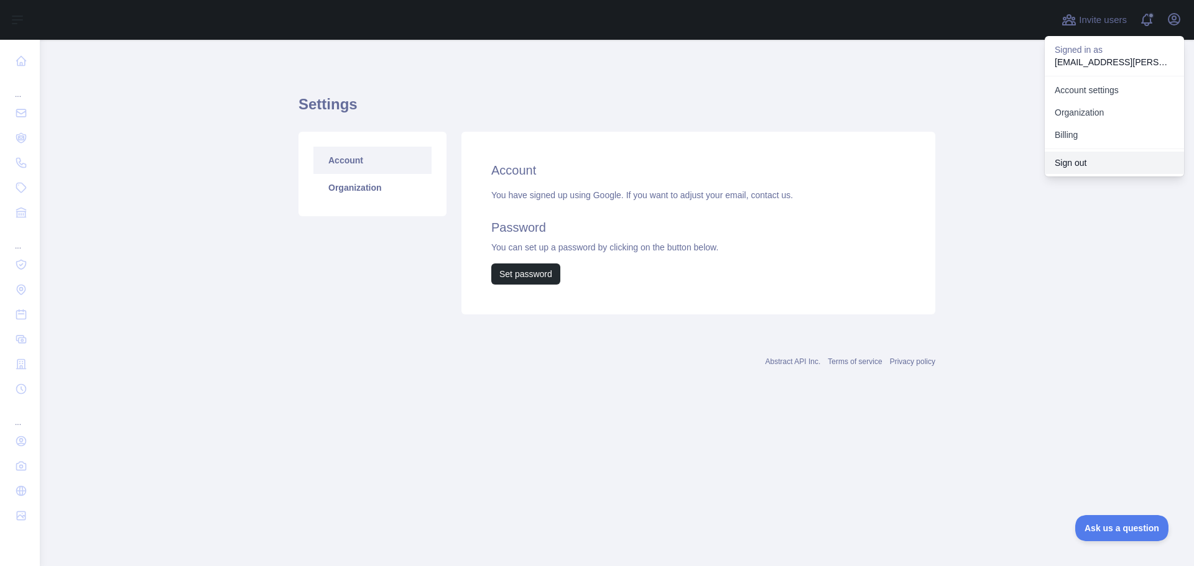
click at [1094, 162] on button "Sign out" at bounding box center [1114, 163] width 139 height 22
